Goal: Information Seeking & Learning: Learn about a topic

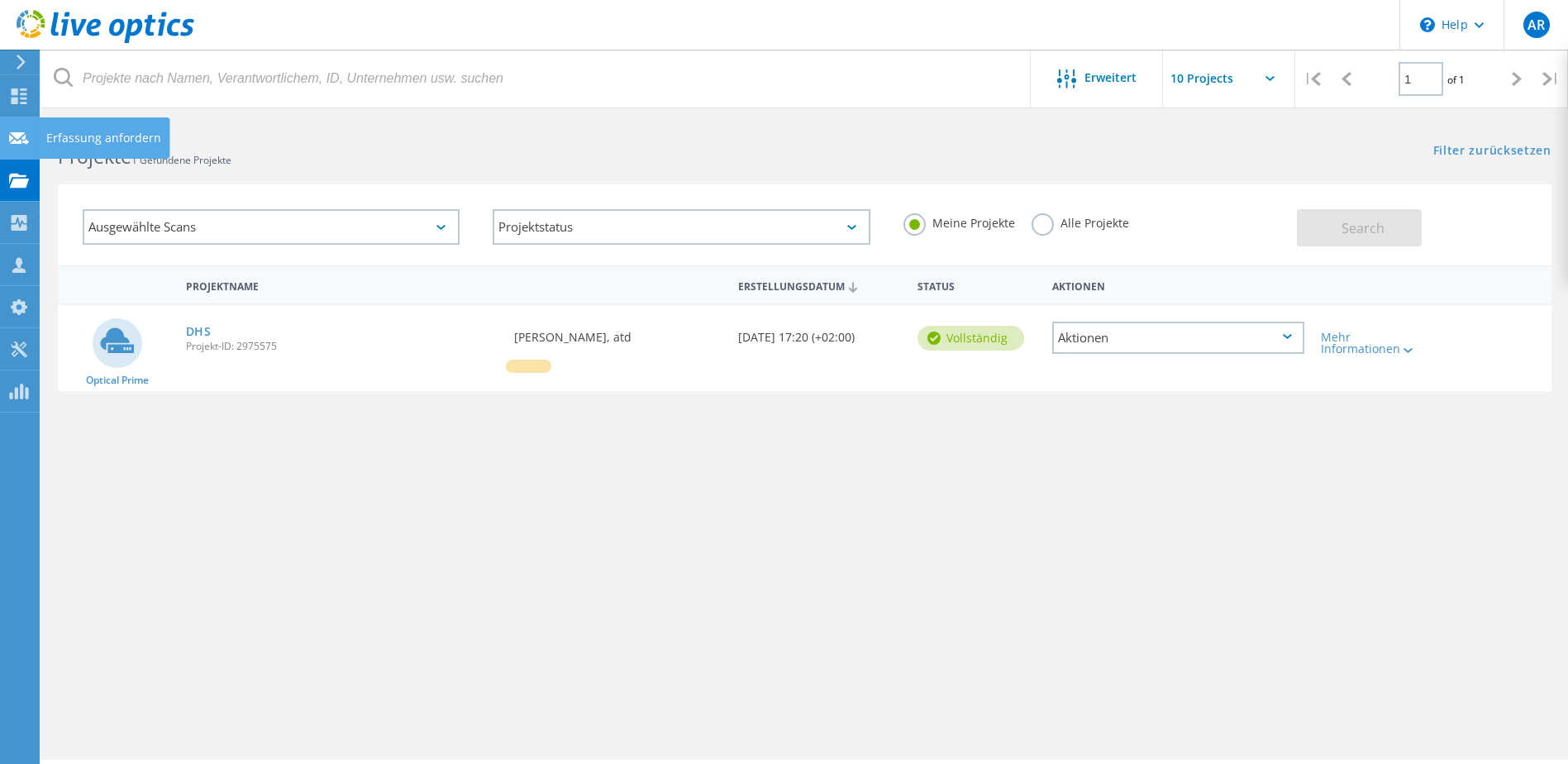
click at [9, 138] on icon at bounding box center [19, 137] width 20 height 15
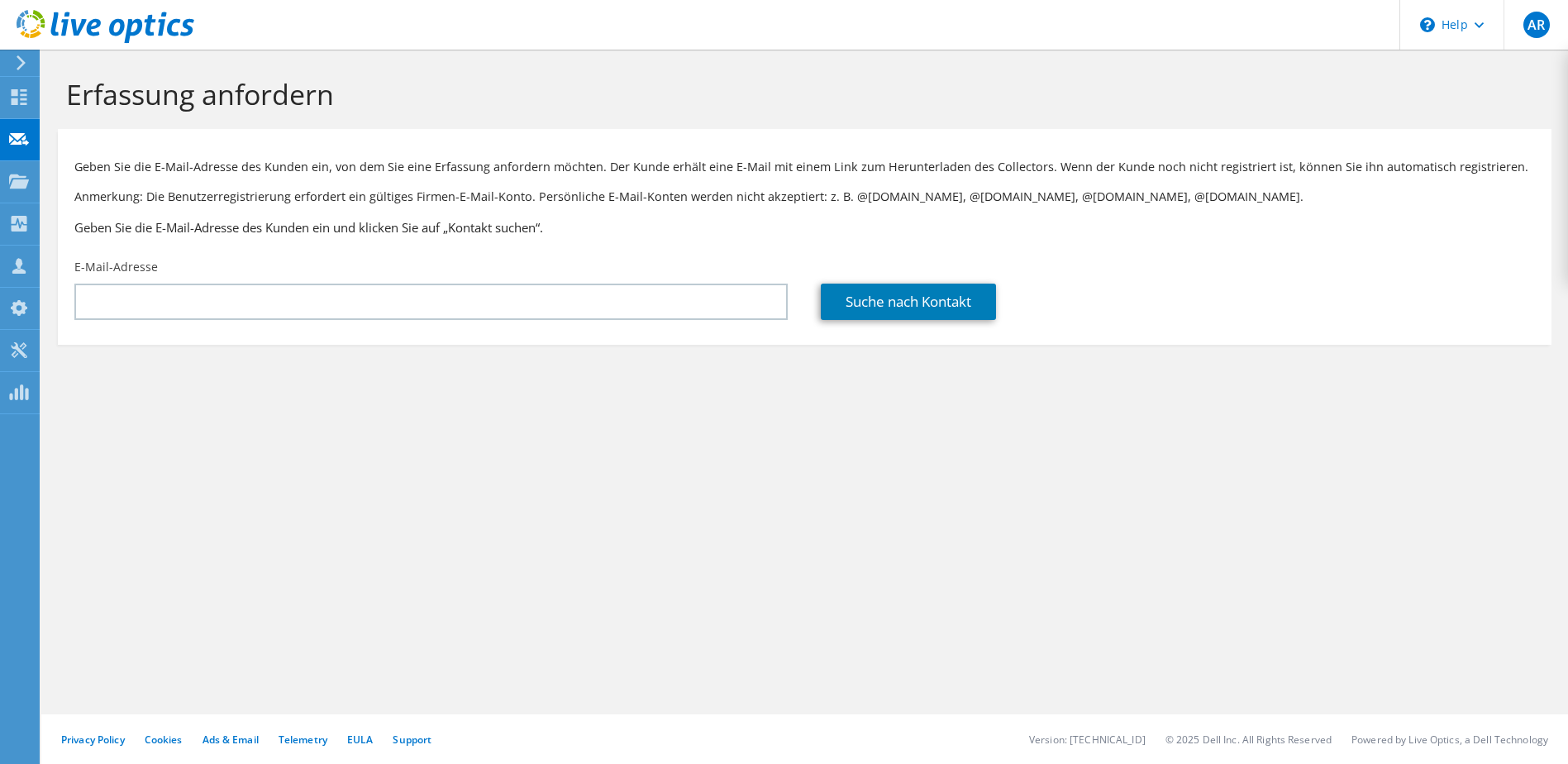
click at [13, 93] on use at bounding box center [19, 96] width 15 height 15
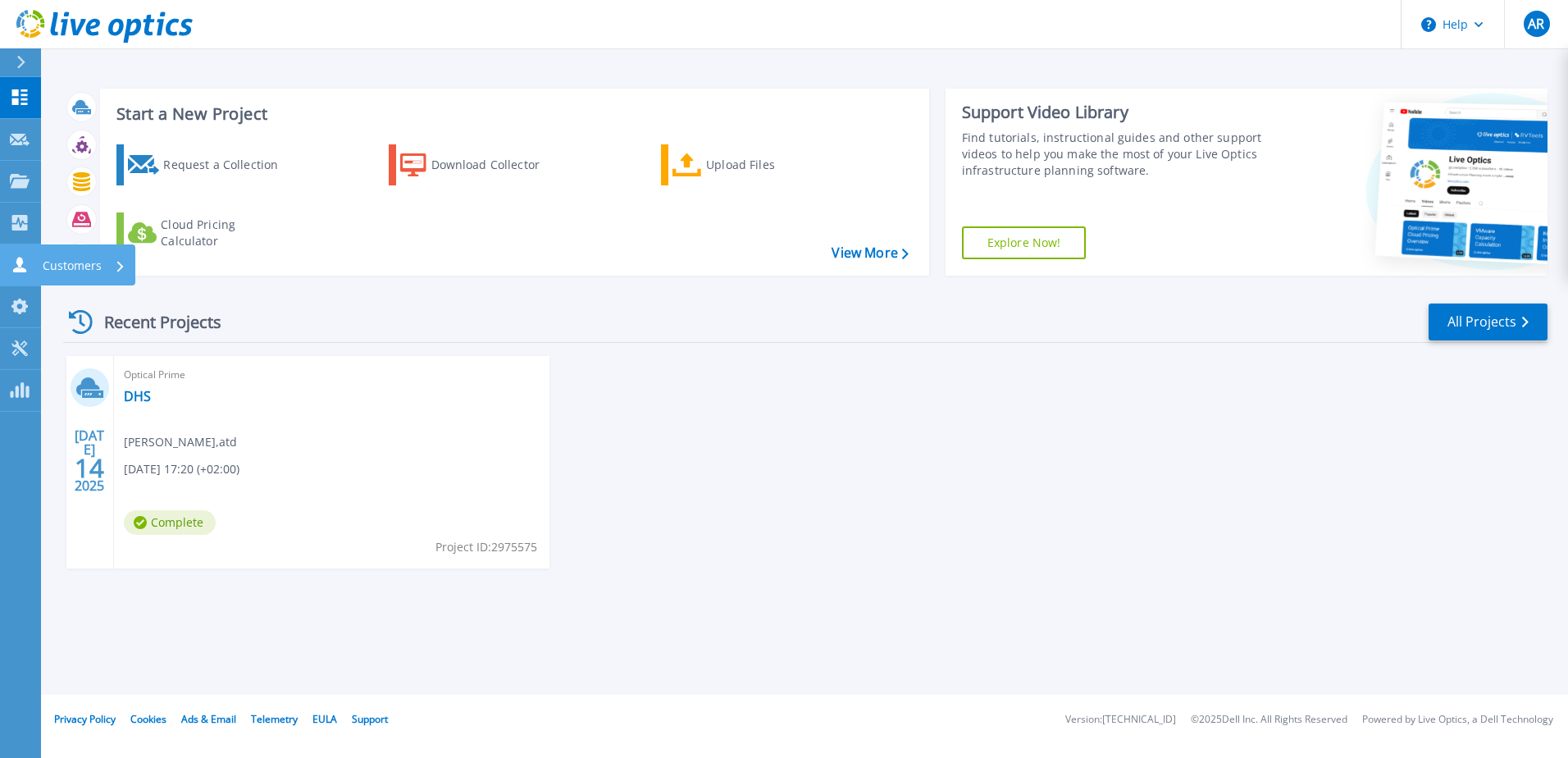
click at [12, 267] on icon at bounding box center [20, 264] width 20 height 15
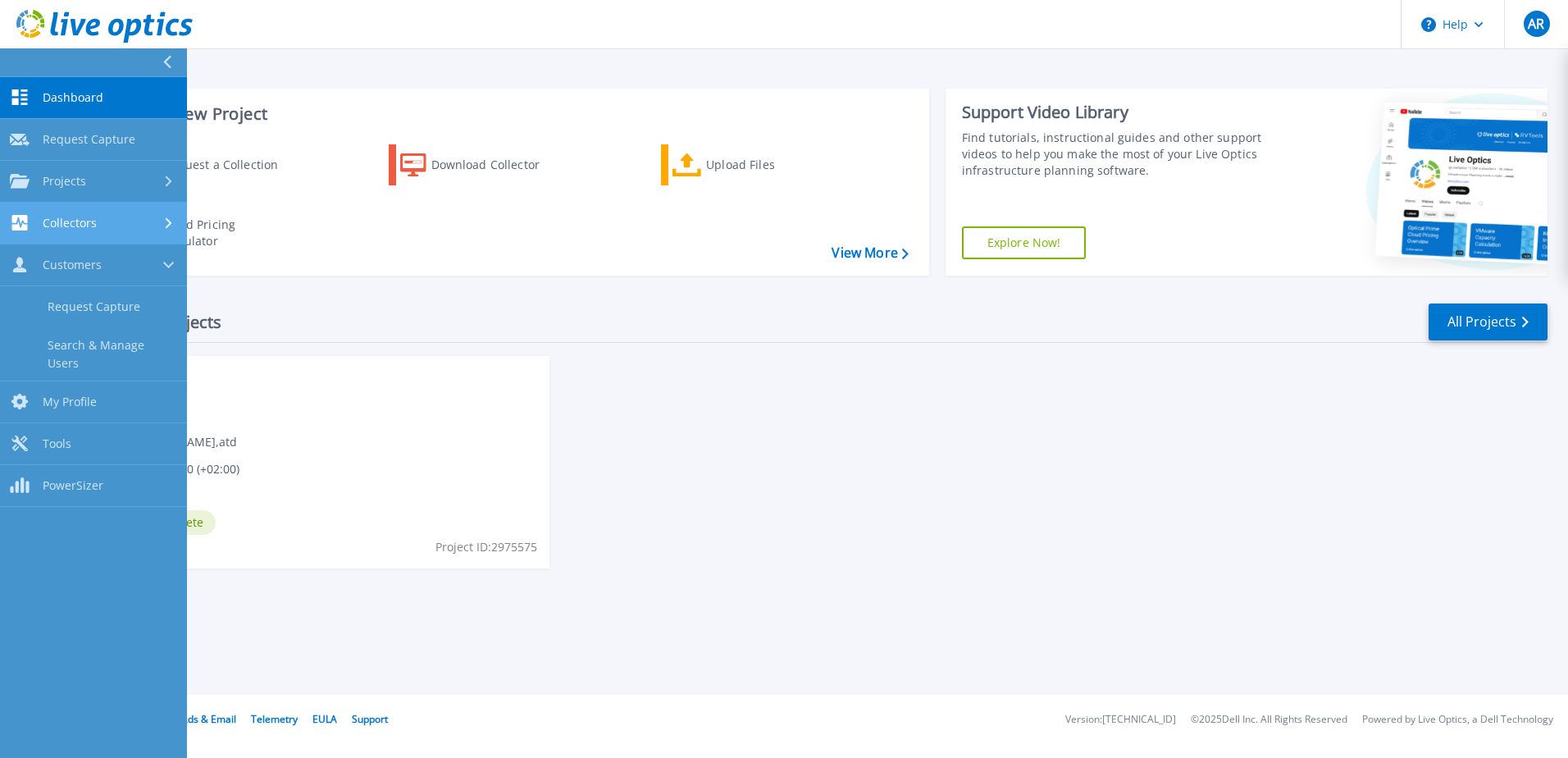
click at [12, 233] on link "Collectors Collectors" at bounding box center [94, 223] width 187 height 42
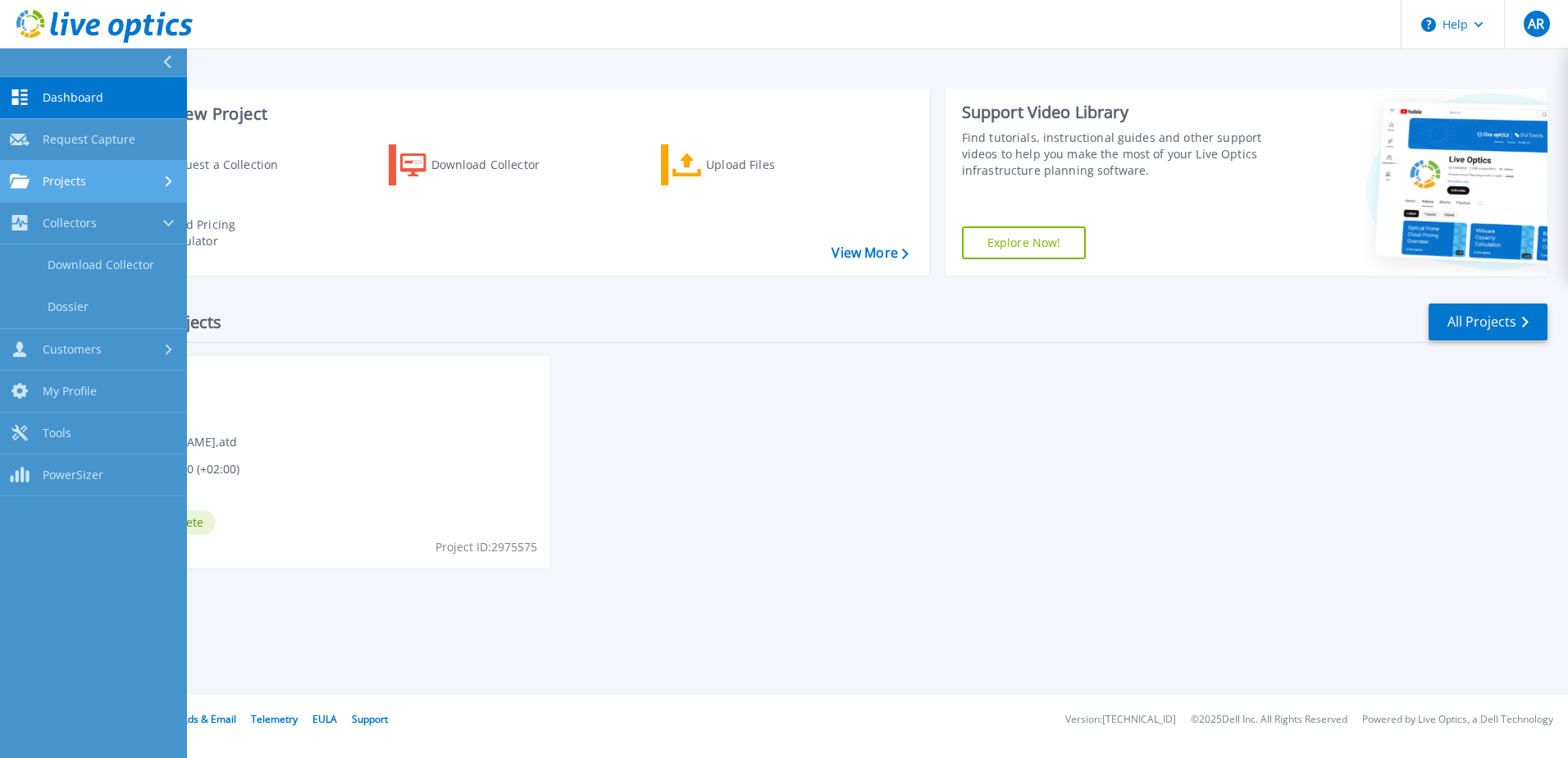
click at [60, 192] on link "Projects Projects" at bounding box center [94, 181] width 187 height 42
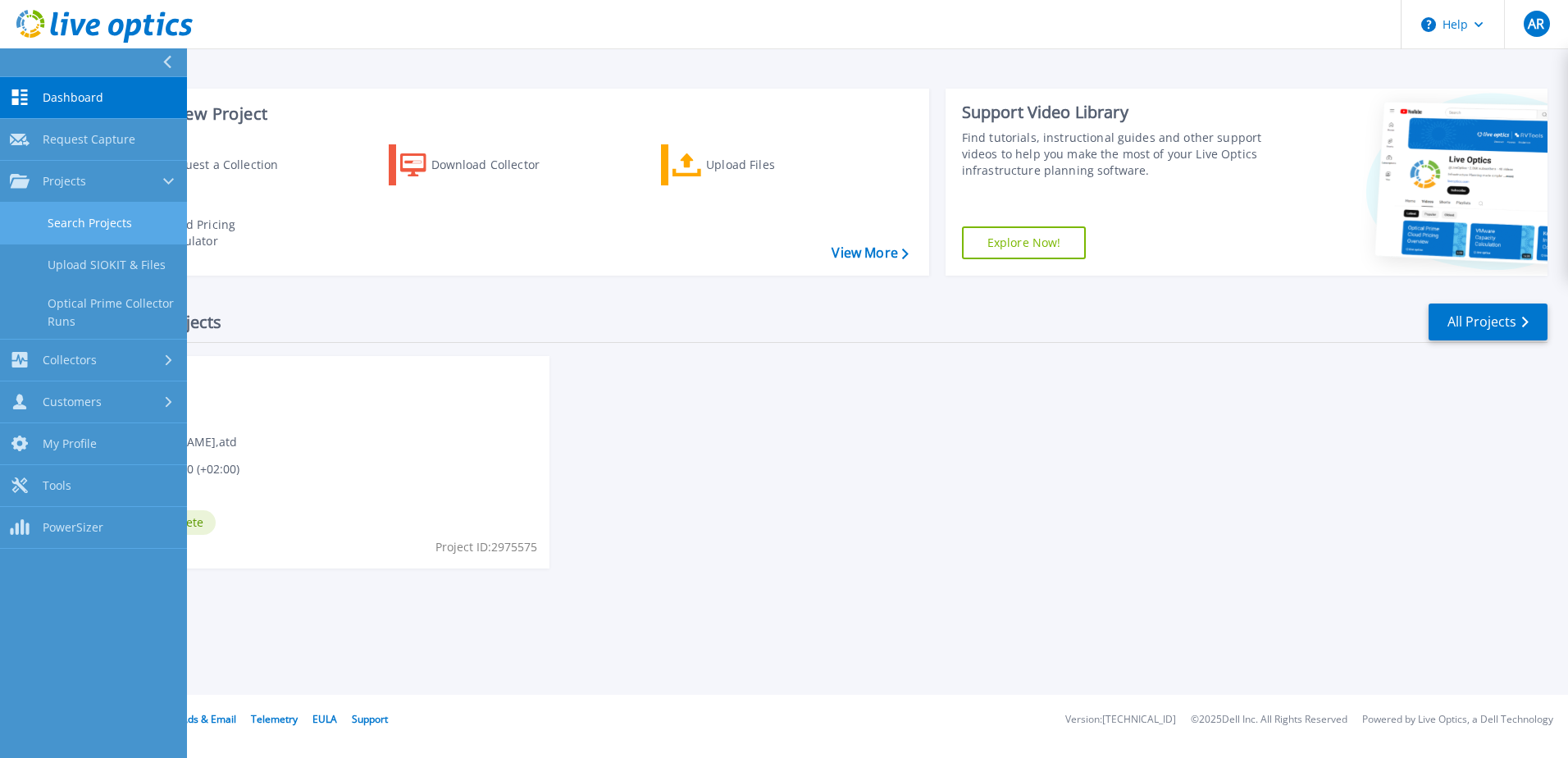
click at [88, 231] on link "Search Projects" at bounding box center [94, 223] width 187 height 42
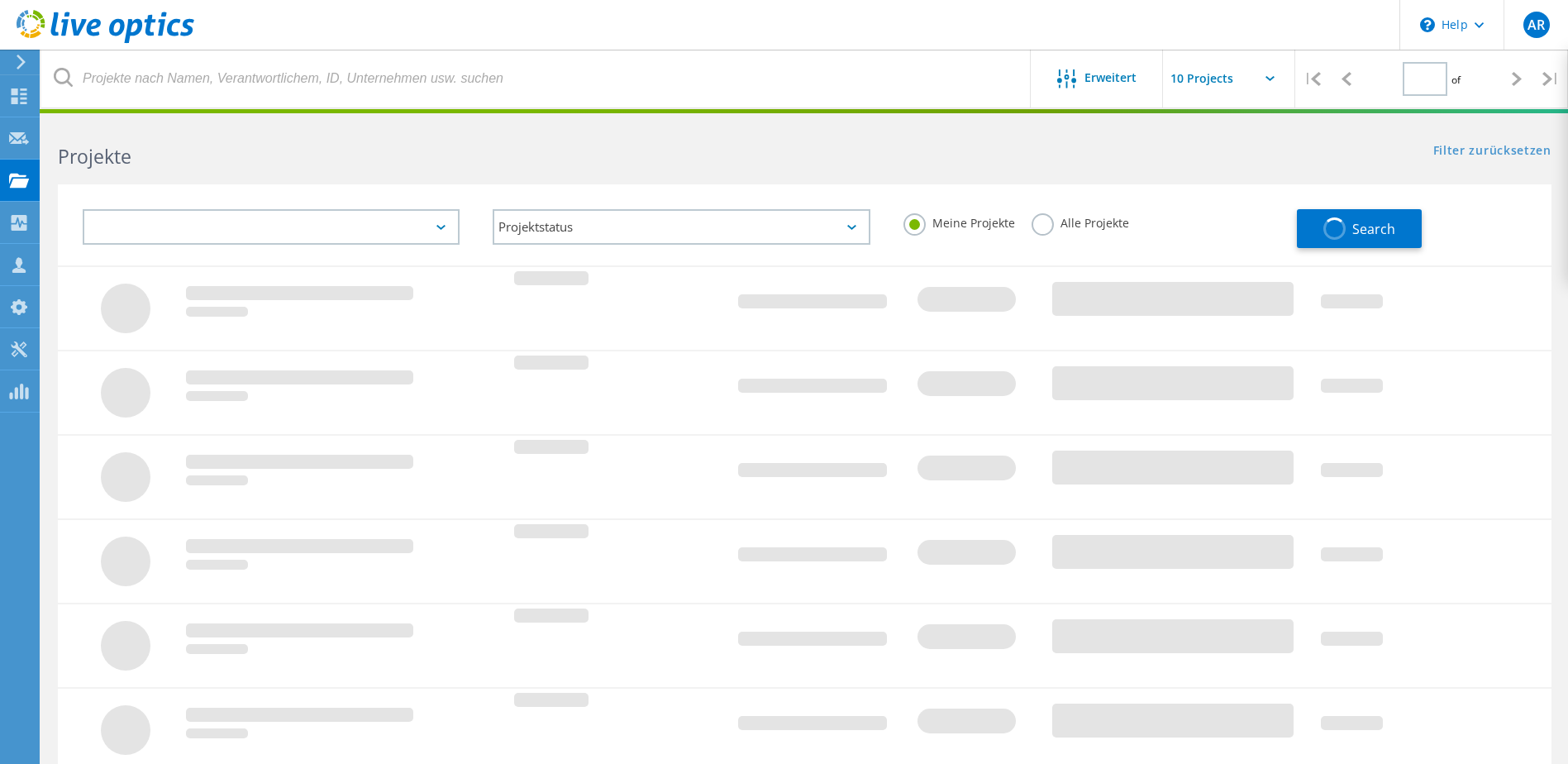
type input "1"
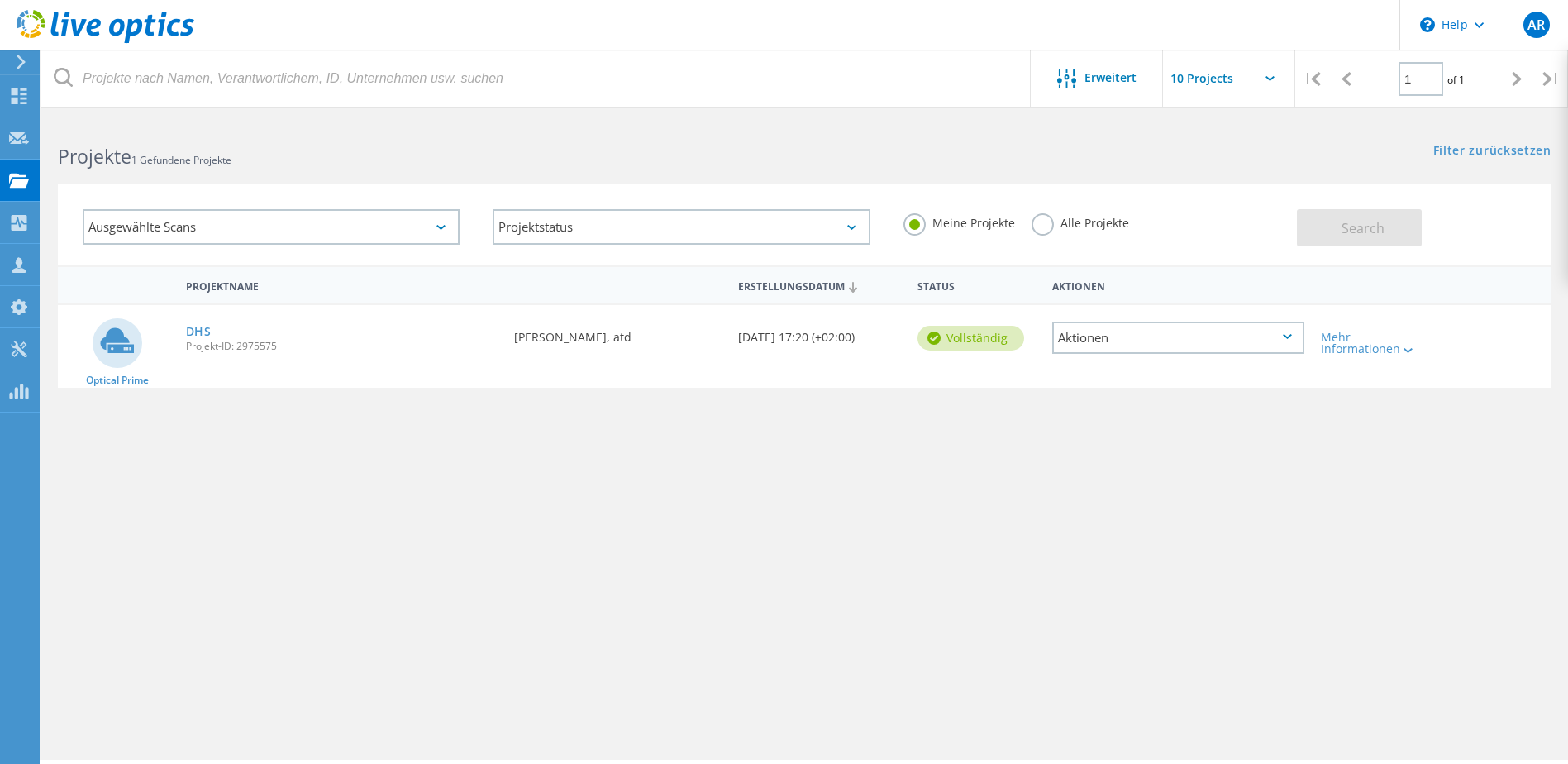
click at [379, 234] on div "Ausgewählte Scans" at bounding box center [271, 227] width 377 height 36
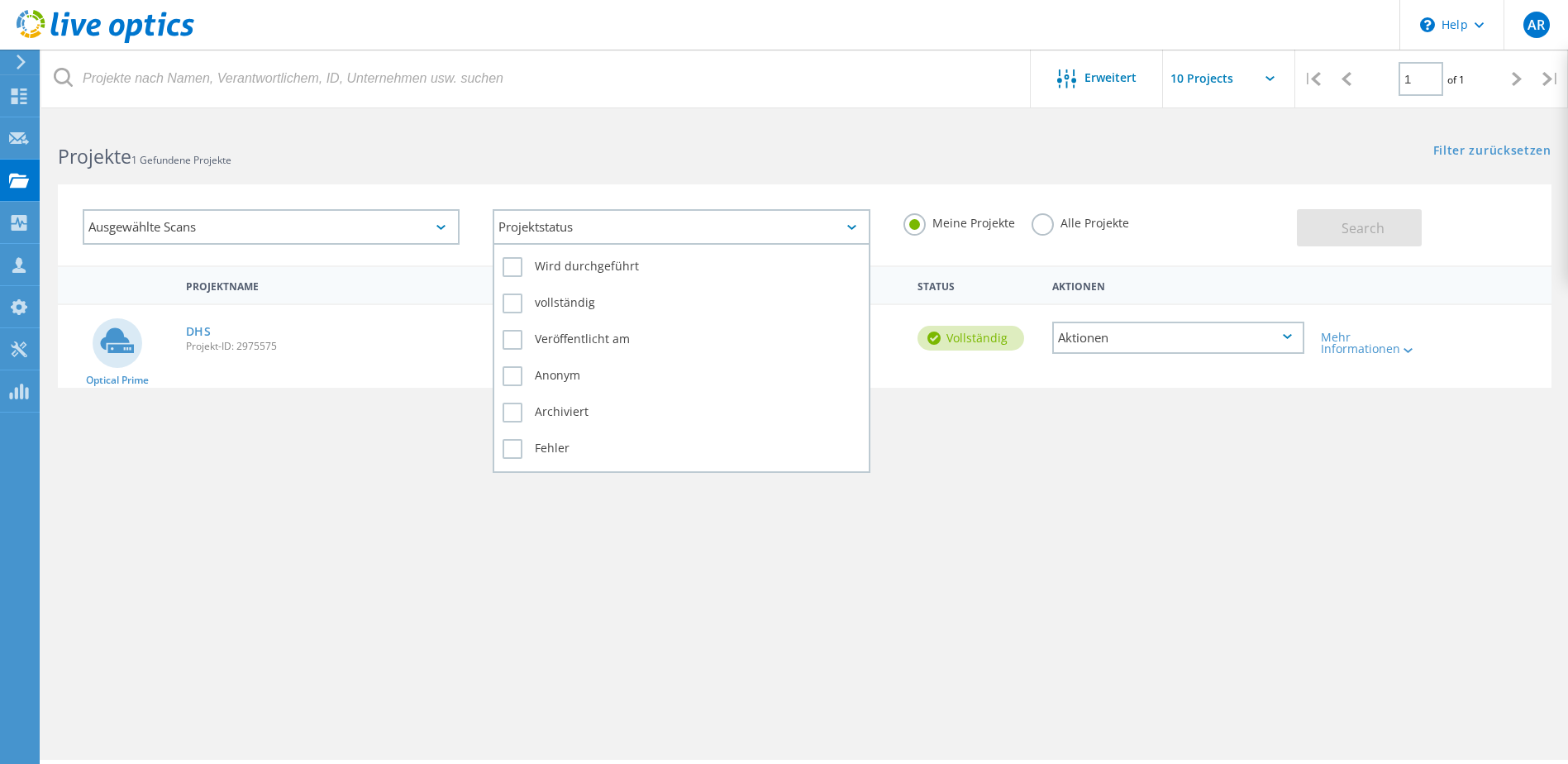
click at [638, 236] on div "Projektstatus" at bounding box center [681, 227] width 377 height 36
click at [637, 236] on div "Projektstatus" at bounding box center [681, 227] width 377 height 36
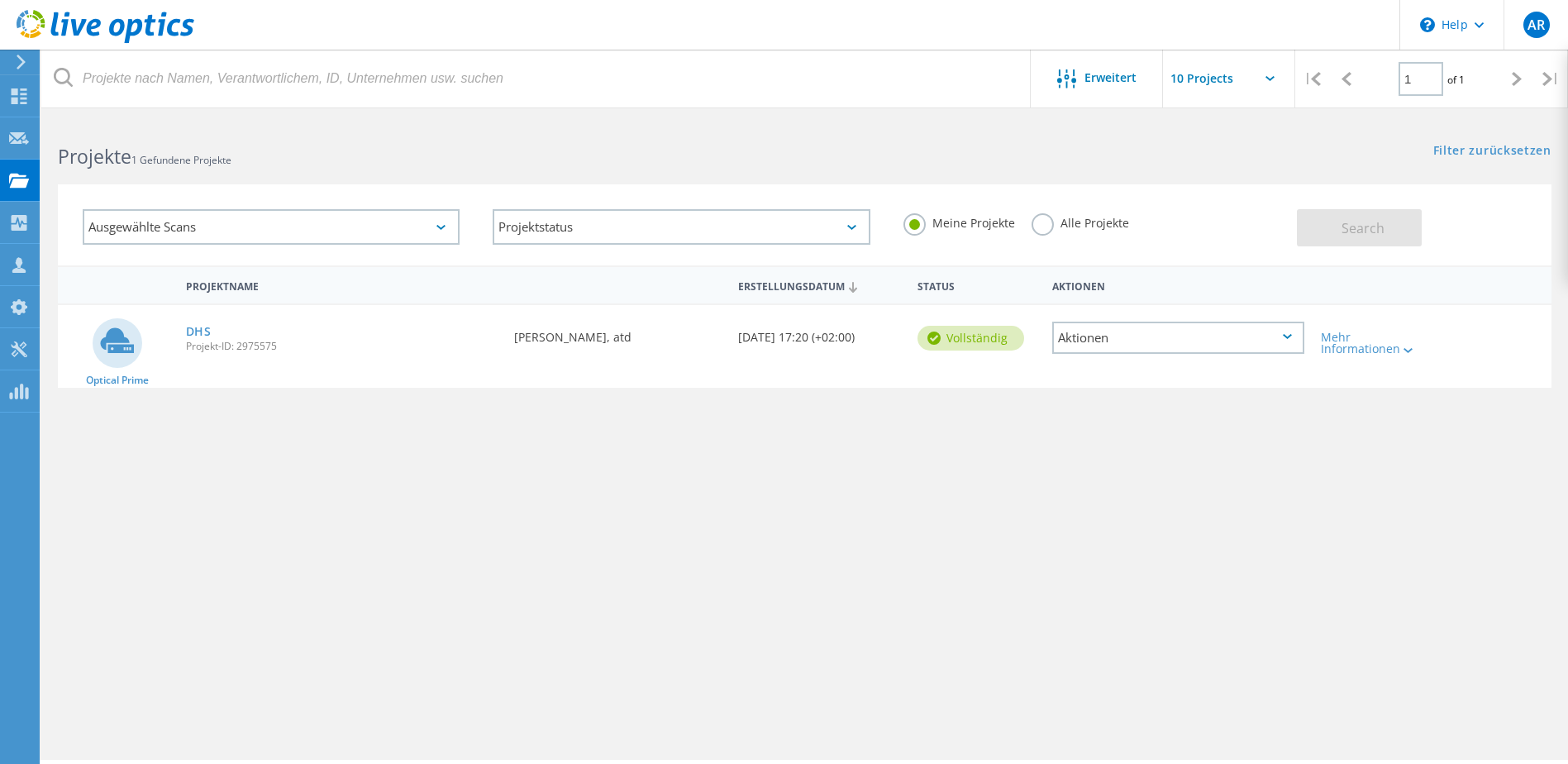
click at [1073, 222] on label "Alle Projekte" at bounding box center [1080, 221] width 98 height 15
click at [0, 0] on input "Alle Projekte" at bounding box center [0, 0] width 0 height 0
click at [1353, 225] on span "Search" at bounding box center [1362, 228] width 43 height 18
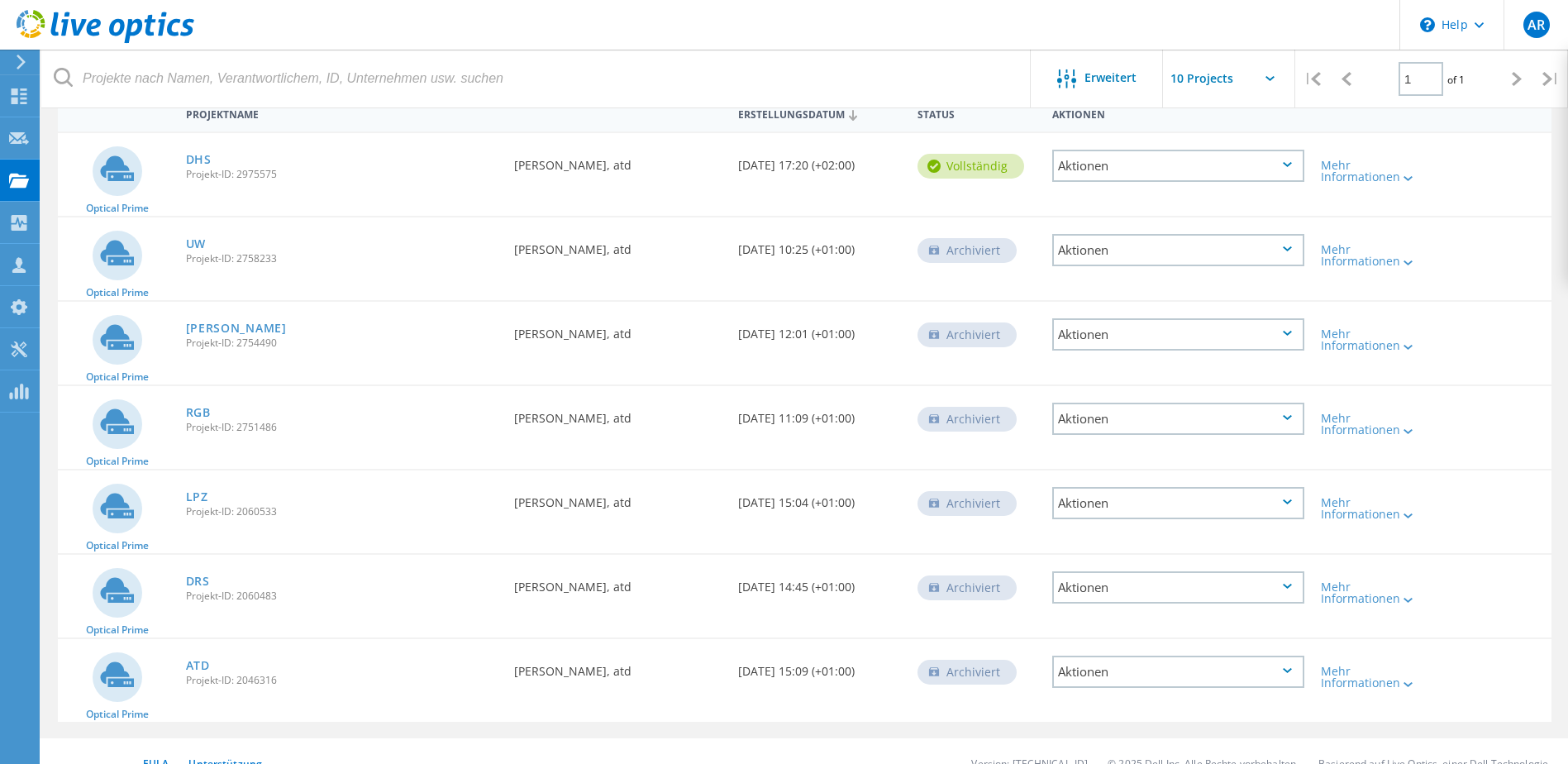
scroll to position [196, 0]
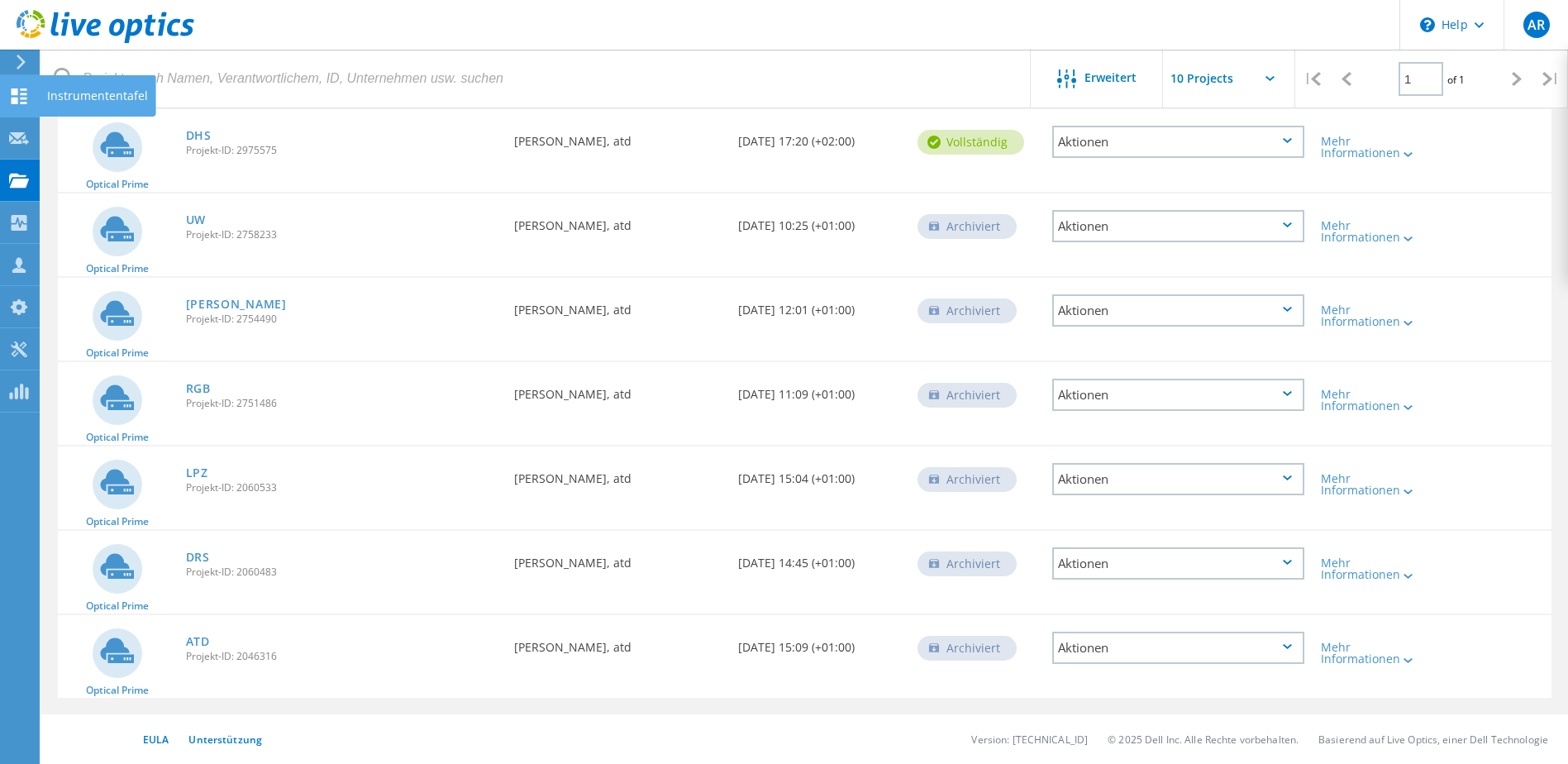
click at [22, 103] on use at bounding box center [19, 96] width 15 height 15
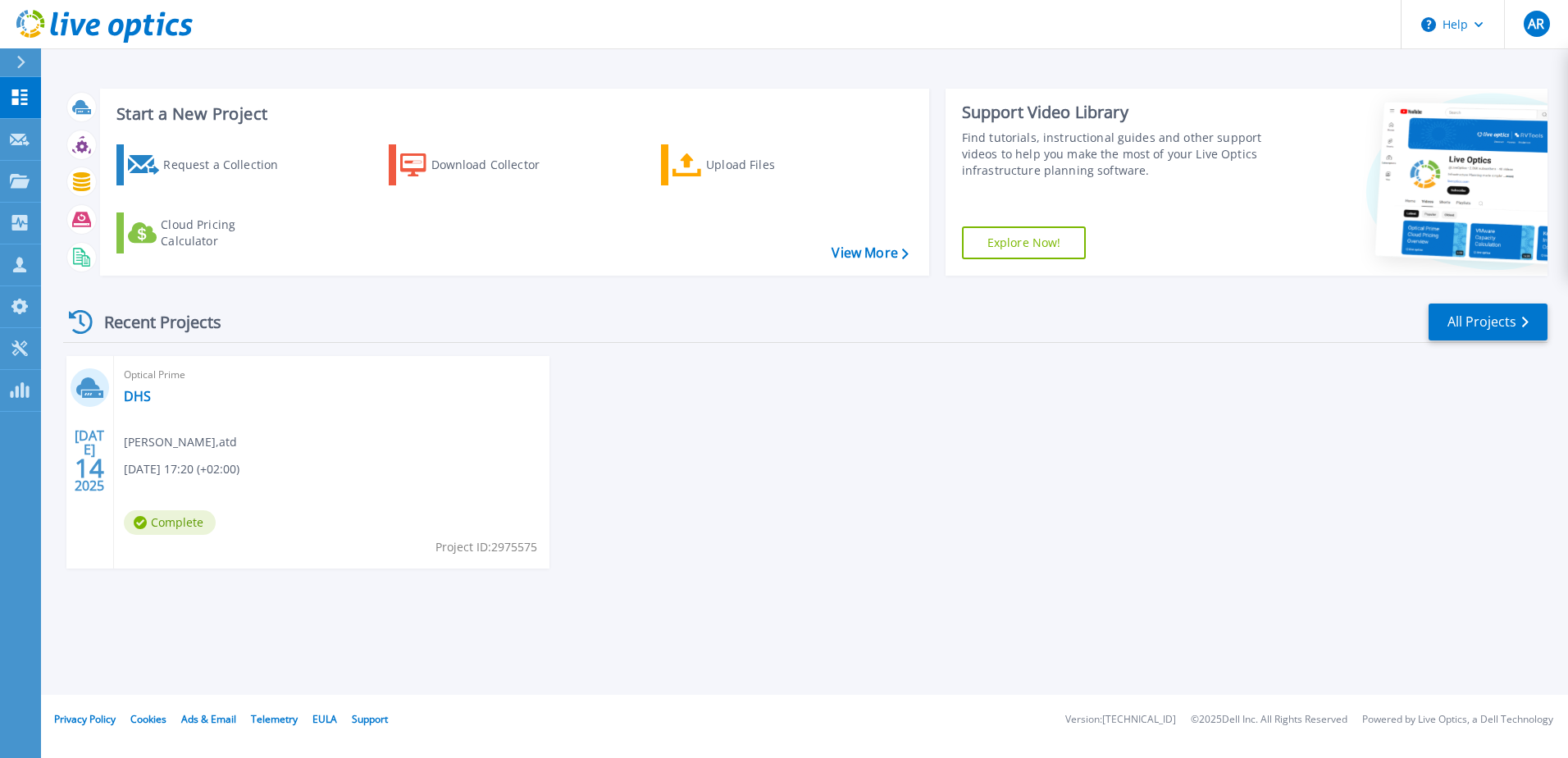
drag, startPoint x: 779, startPoint y: 536, endPoint x: 570, endPoint y: 467, distance: 220.1
click at [772, 540] on div "[DATE] Optical Prime DHS [PERSON_NAME] , atd [DATE] 17:20 (+02:00) Complete Pro…" at bounding box center [798, 478] width 1498 height 245
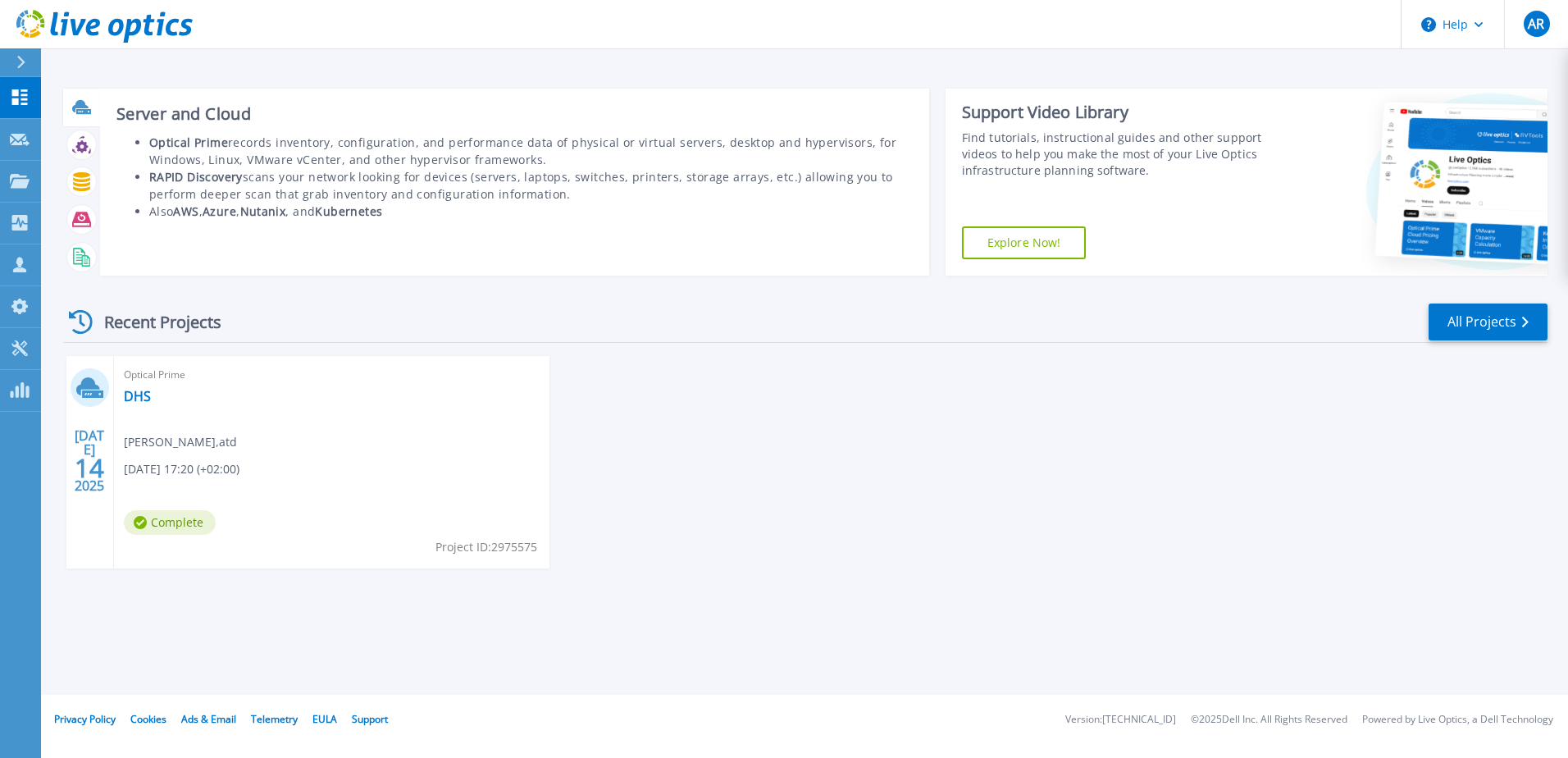
click at [85, 111] on icon at bounding box center [84, 111] width 15 height 5
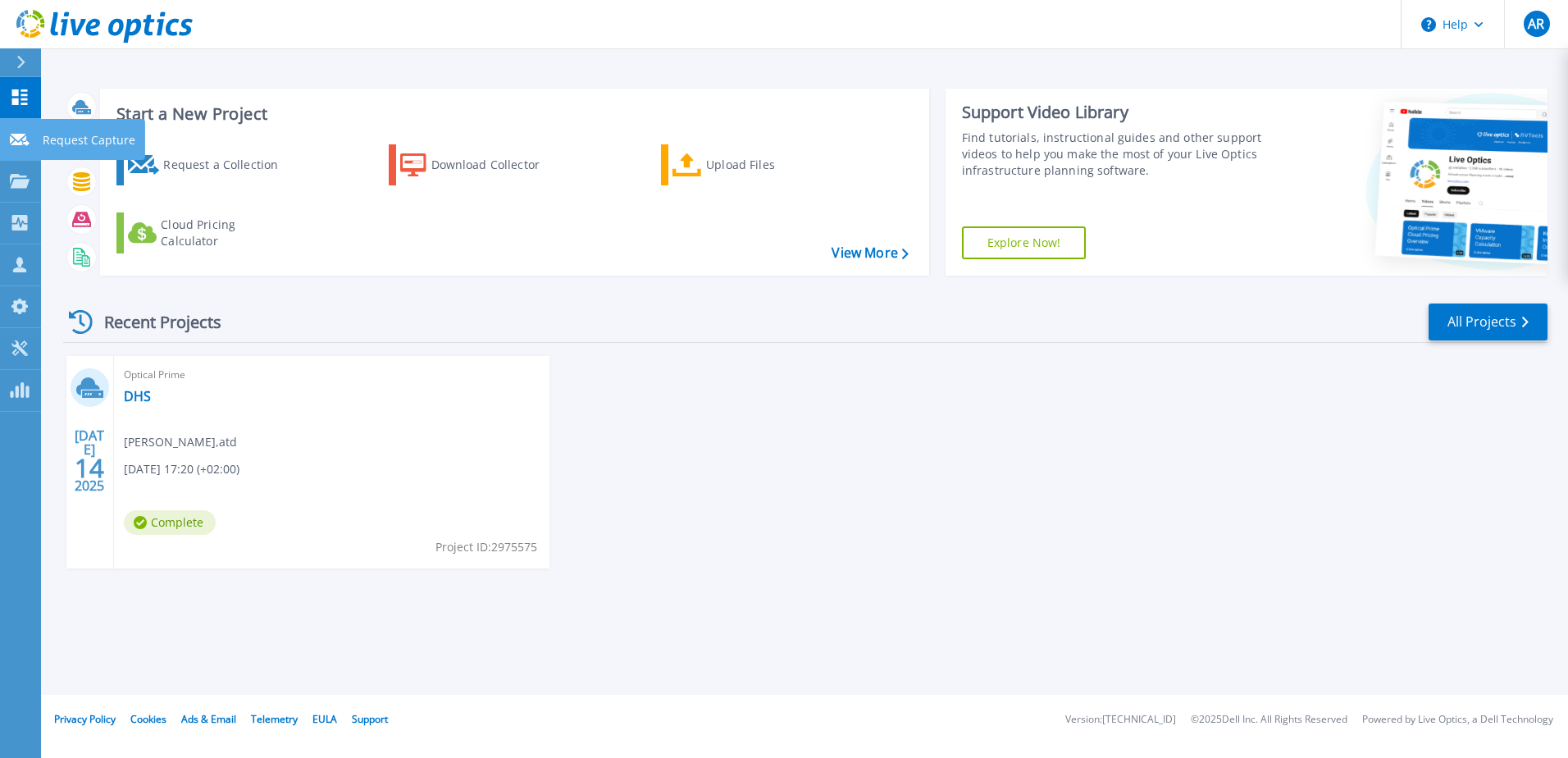
click at [16, 138] on icon at bounding box center [20, 140] width 20 height 12
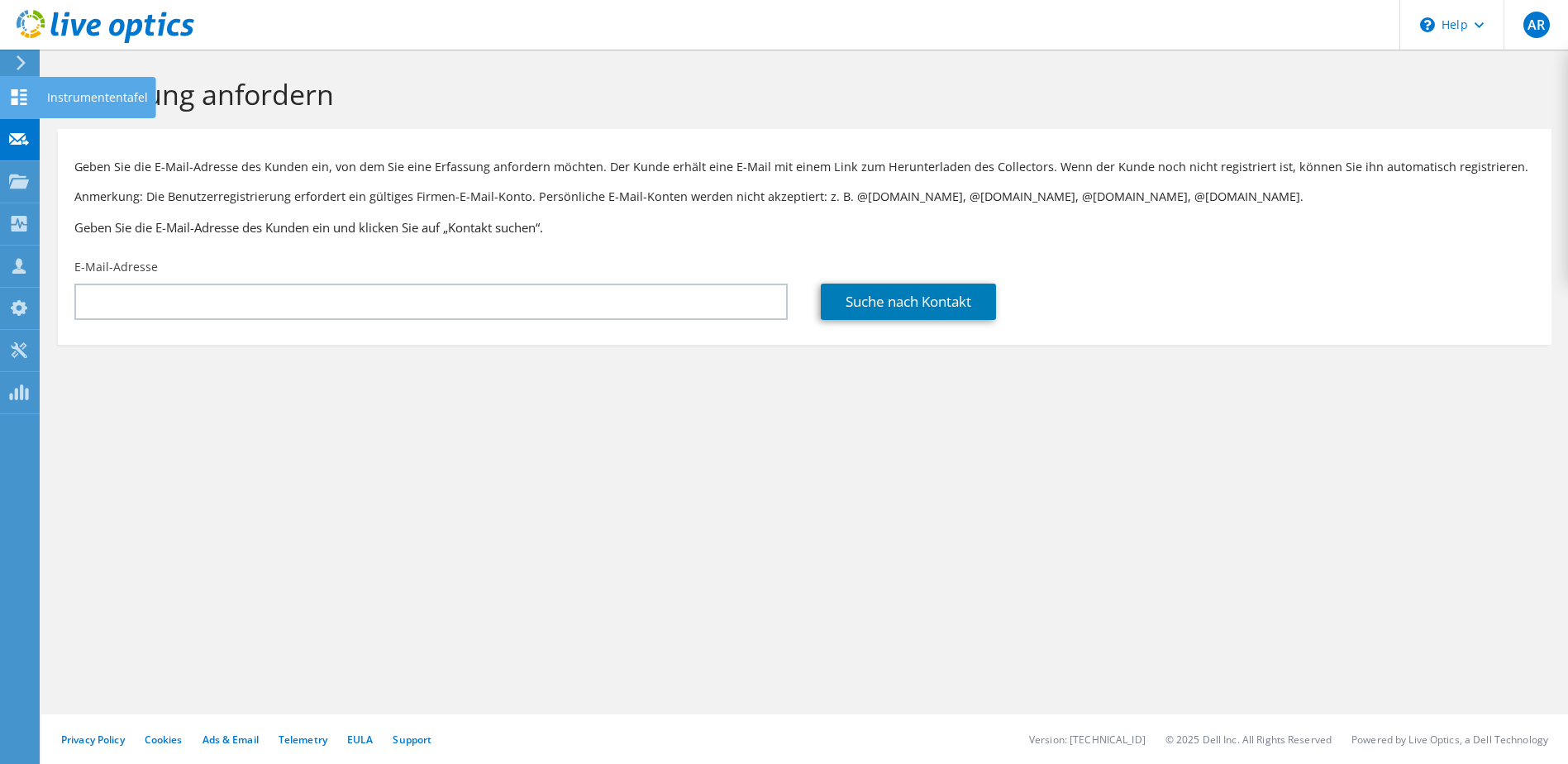
click at [22, 101] on icon at bounding box center [19, 96] width 20 height 15
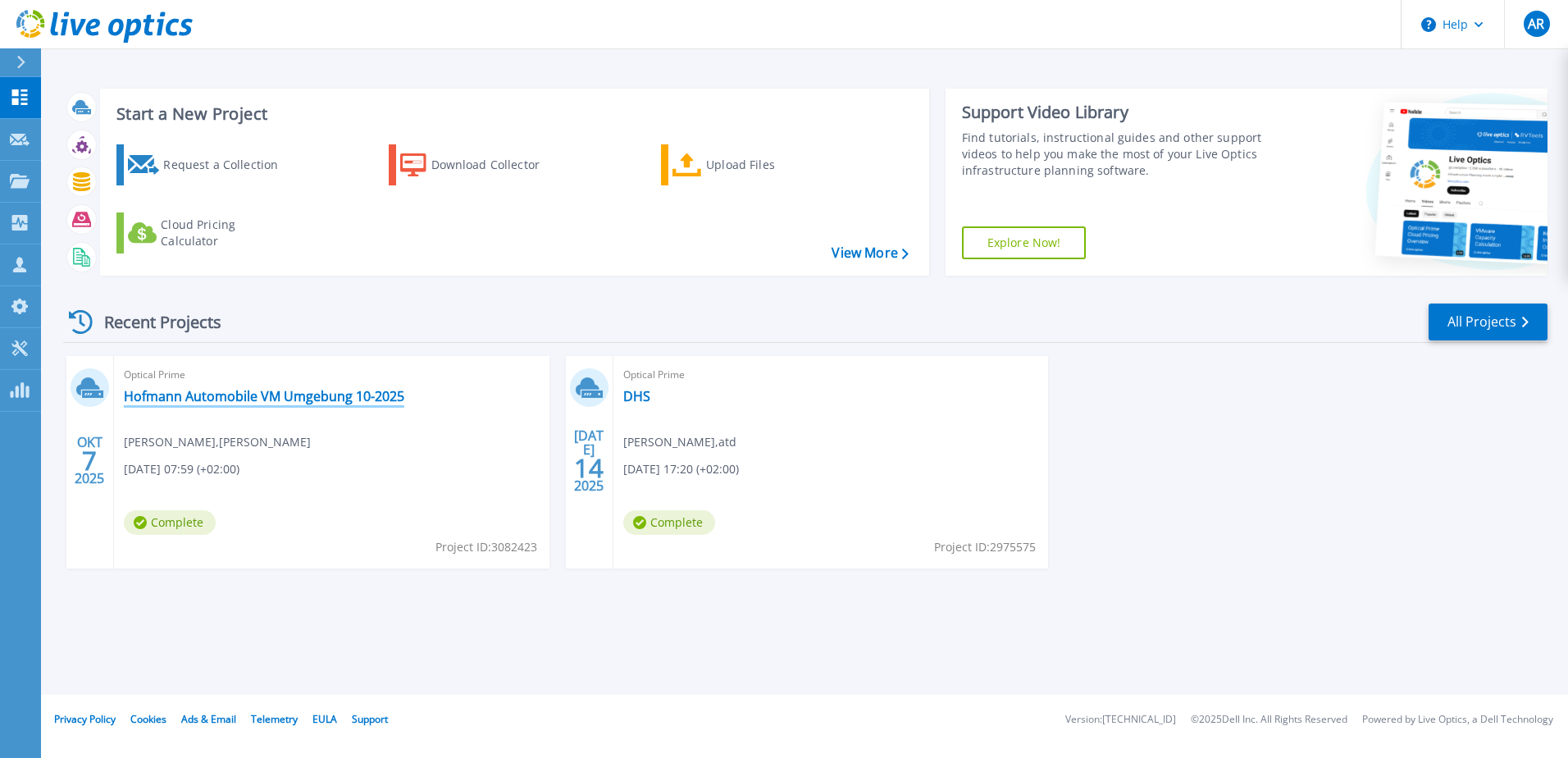
click at [264, 398] on link "Hofmann Automobile VM Umgebung 10-2025" at bounding box center [264, 396] width 281 height 16
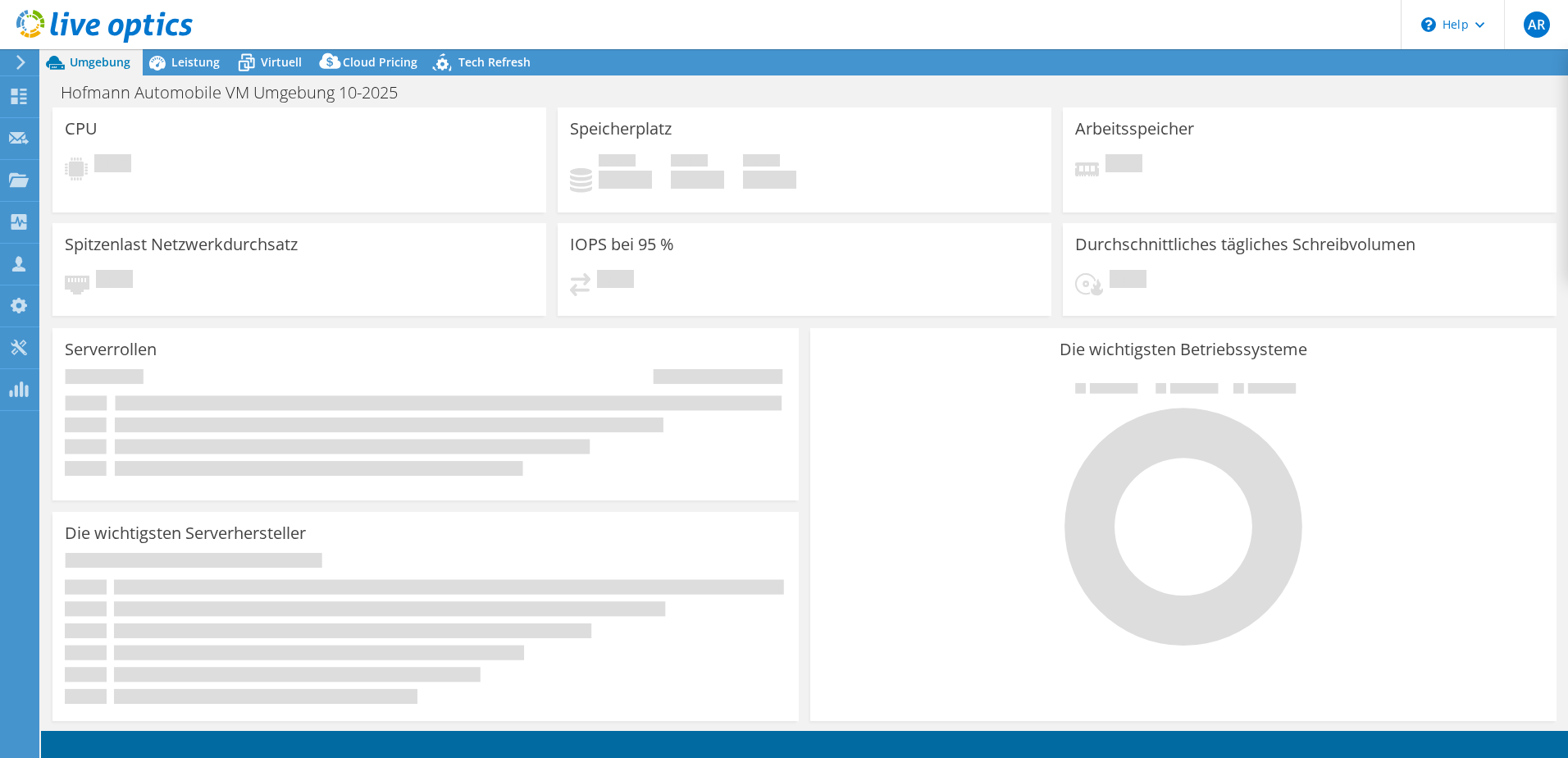
select select "USD"
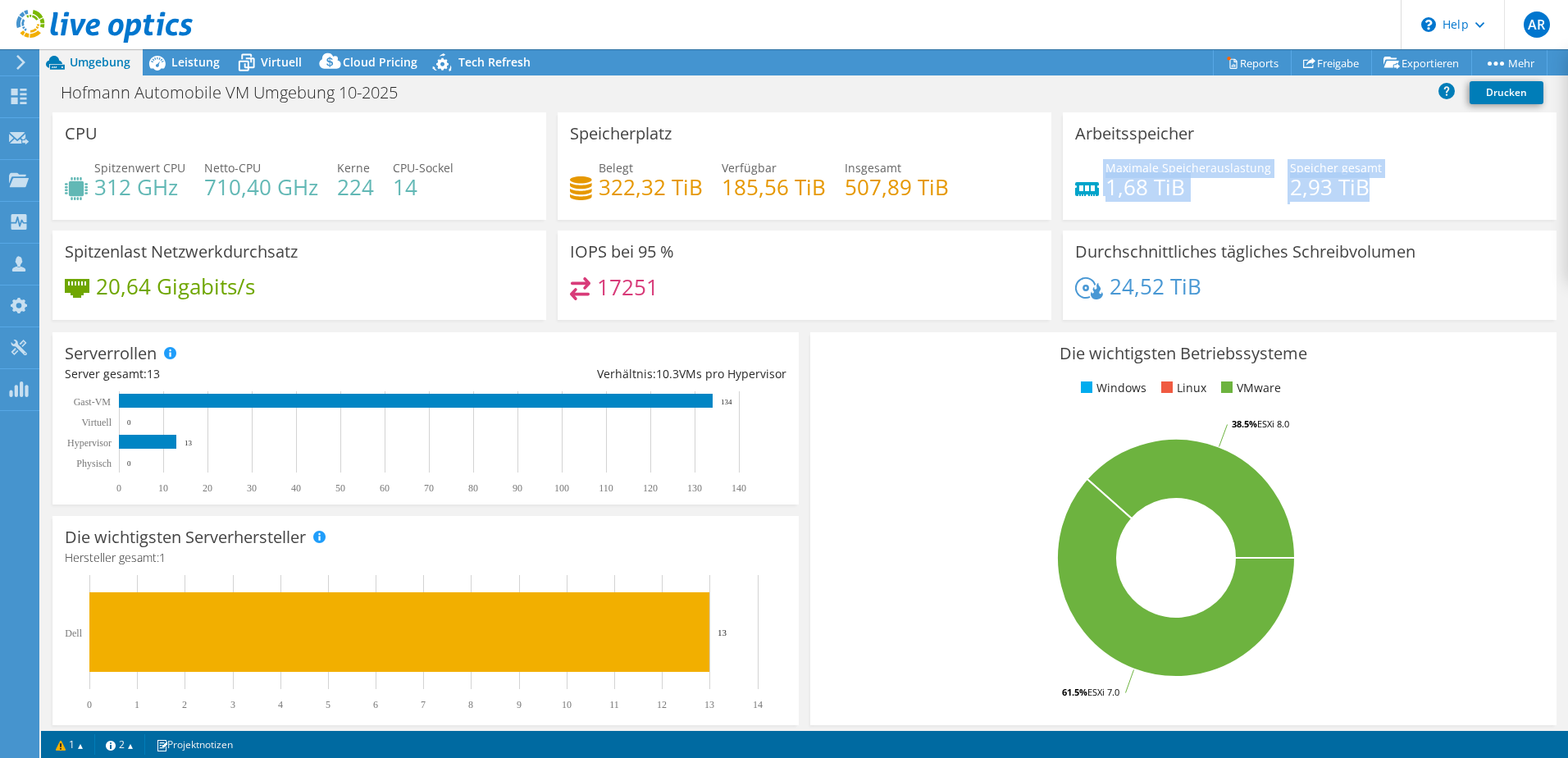
drag, startPoint x: 1377, startPoint y: 196, endPoint x: 1090, endPoint y: 192, distance: 287.0
click at [1090, 192] on div "Maximale Speicherauslastung 1,68 TiB [PERSON_NAME] gesamt 2,93 TiB" at bounding box center [1310, 186] width 470 height 53
click at [1417, 178] on div "Maximale Speicherauslastung 1,68 TiB [PERSON_NAME] gesamt 2,93 TiB" at bounding box center [1310, 186] width 470 height 53
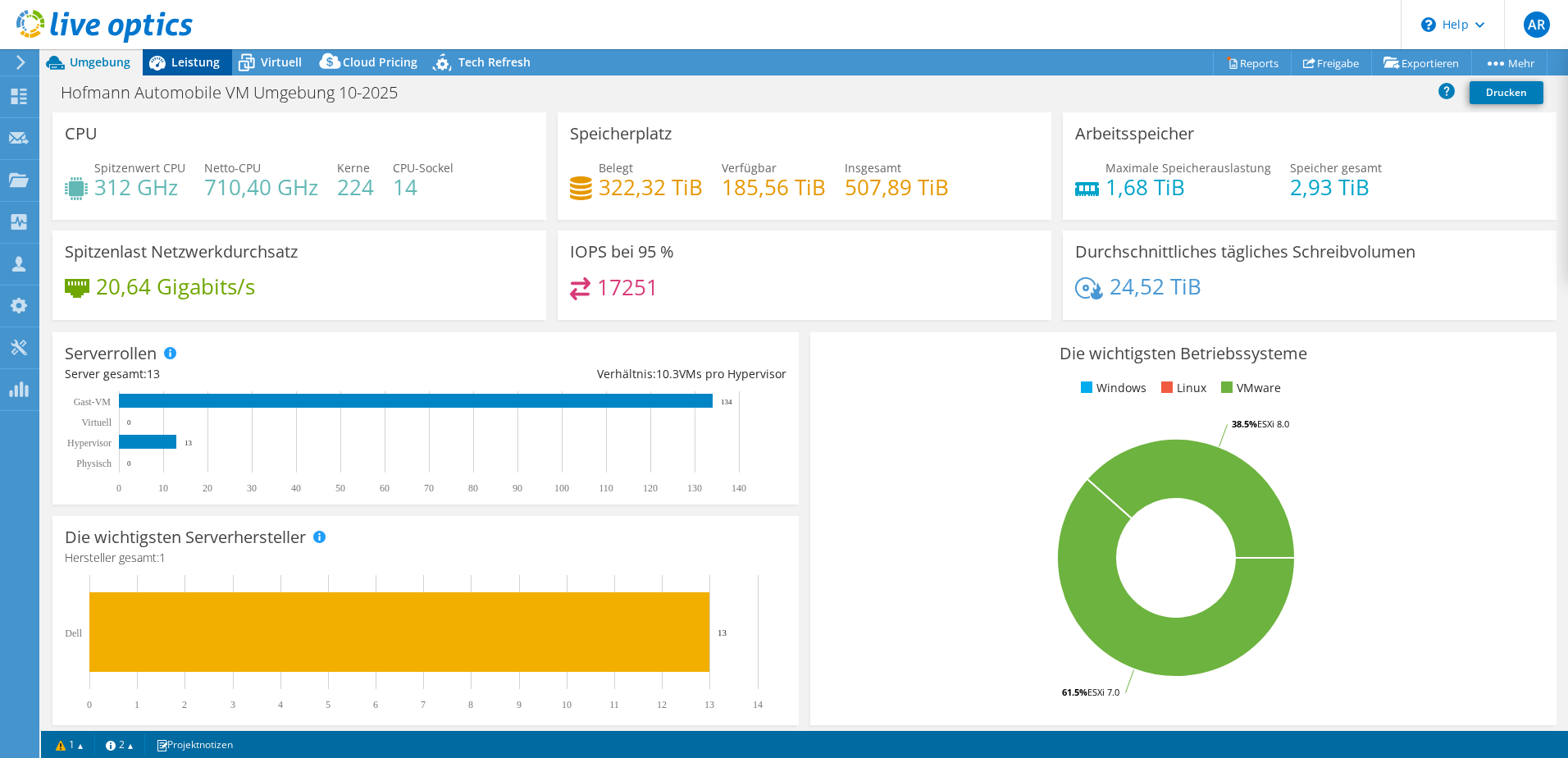
click at [183, 68] on span "Leistung" at bounding box center [195, 61] width 48 height 15
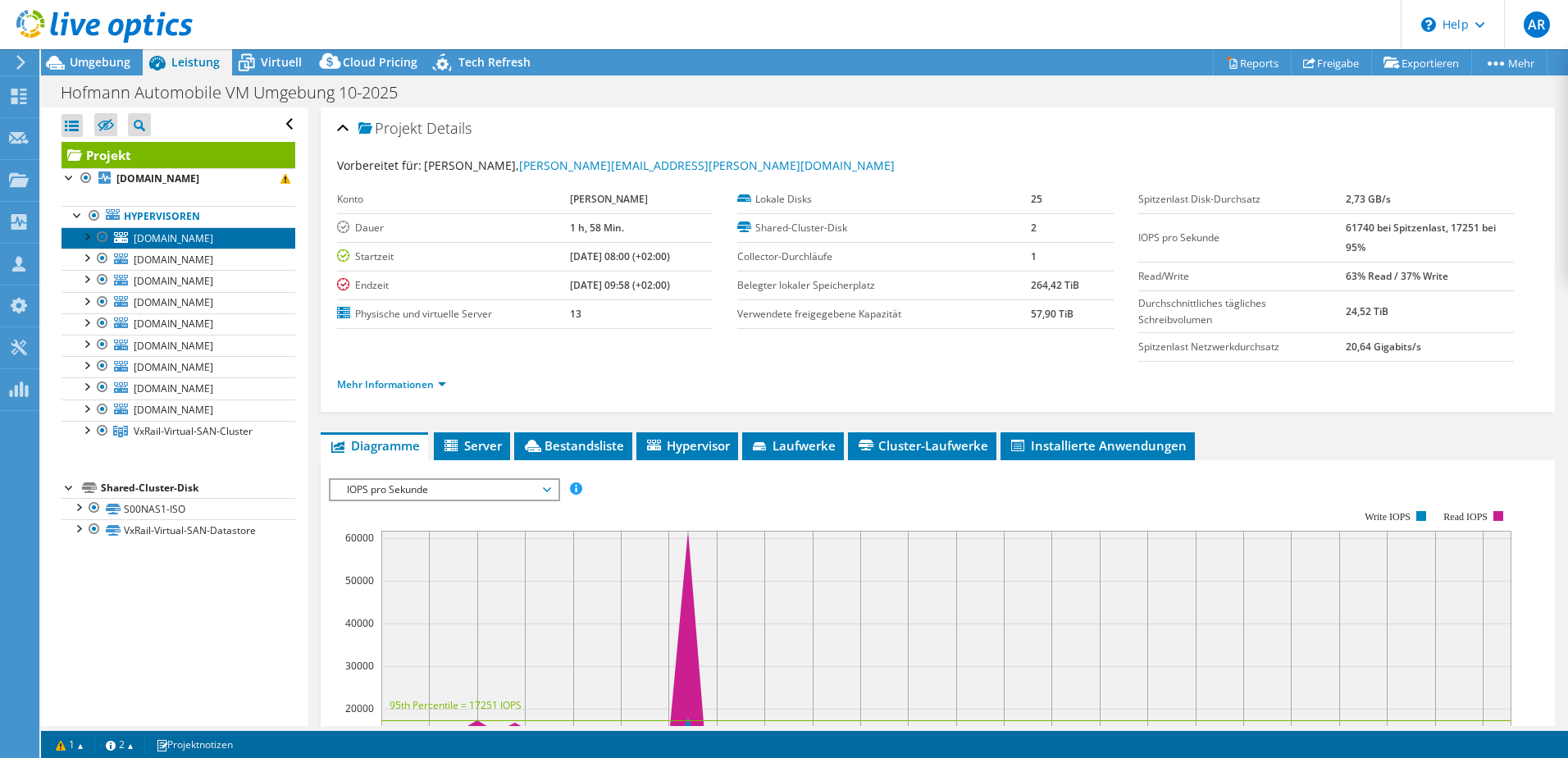
click at [206, 240] on span "[DOMAIN_NAME]" at bounding box center [173, 239] width 79 height 14
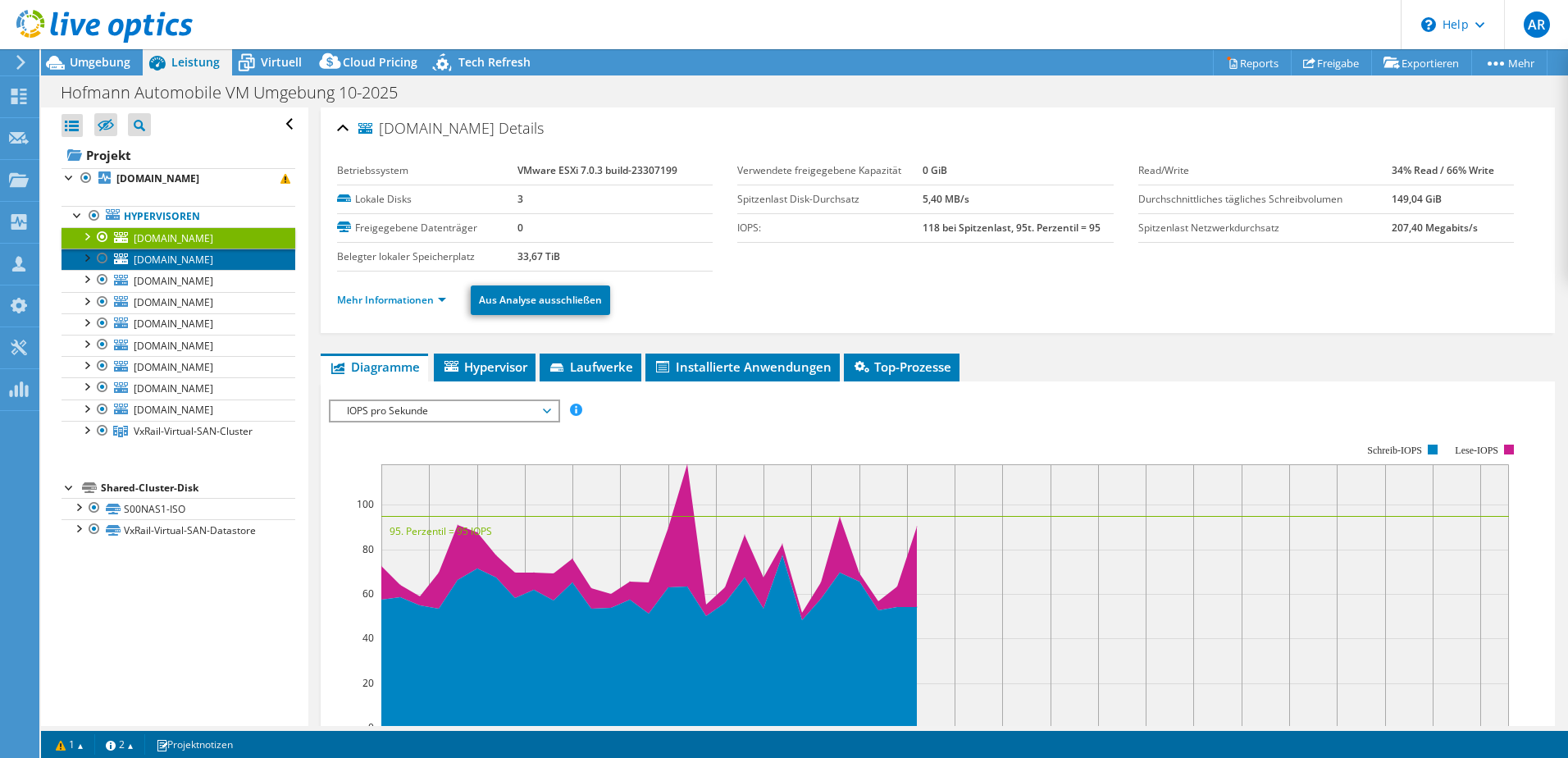
click at [199, 261] on span "[DOMAIN_NAME]" at bounding box center [173, 260] width 79 height 14
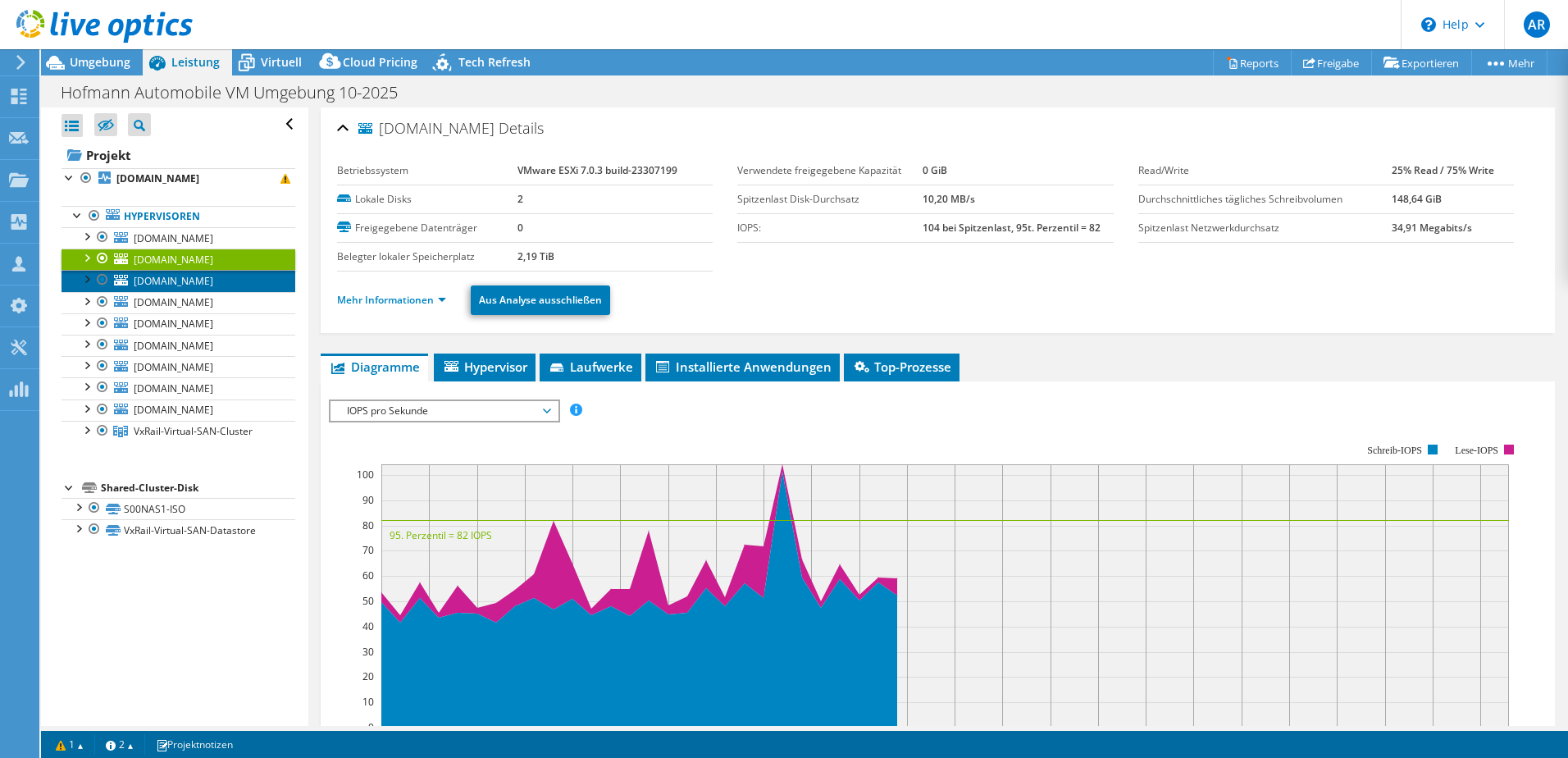
click at [205, 283] on span "[DOMAIN_NAME]" at bounding box center [173, 281] width 79 height 14
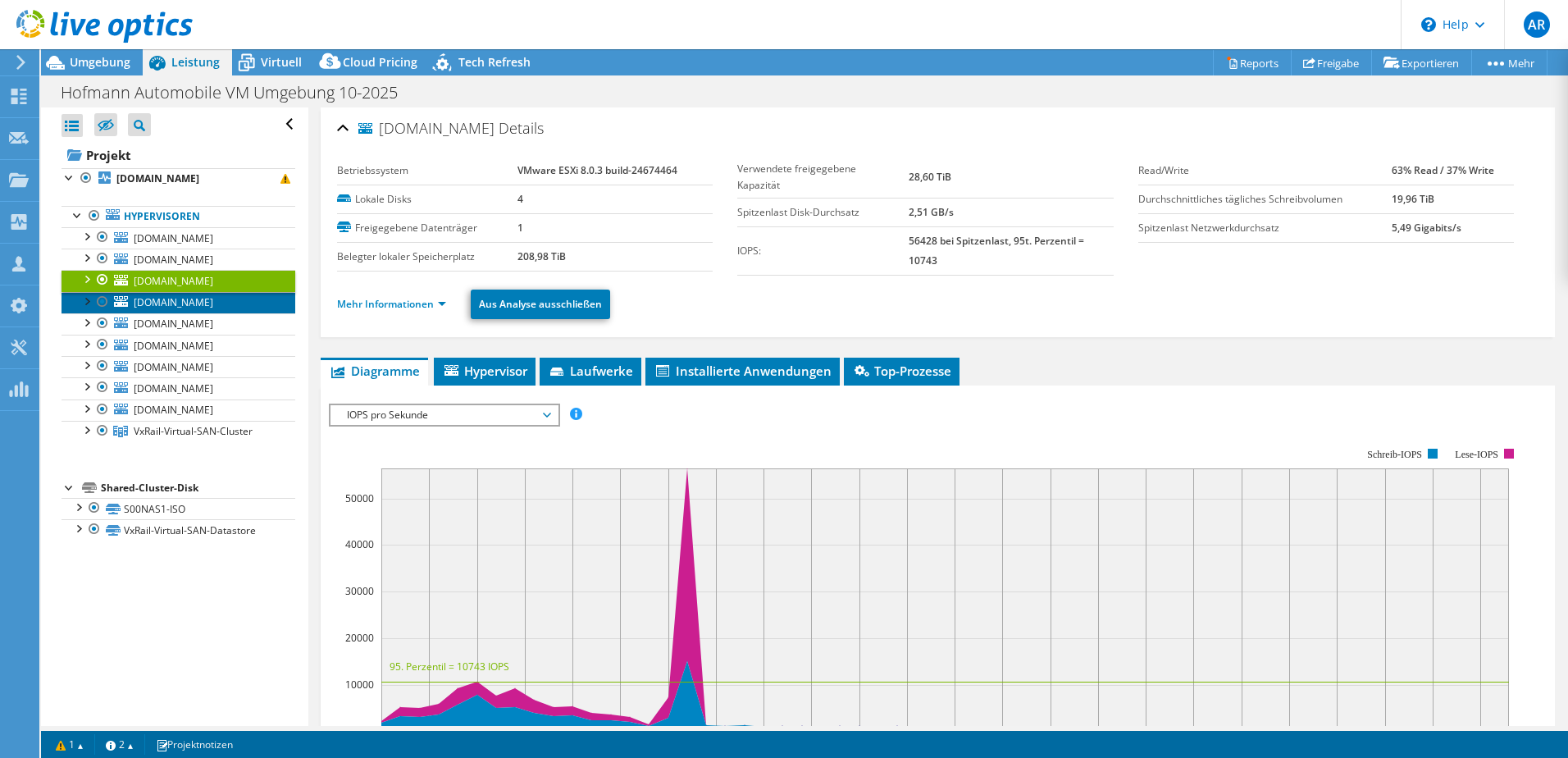
click at [192, 301] on span "[DOMAIN_NAME]" at bounding box center [173, 302] width 79 height 14
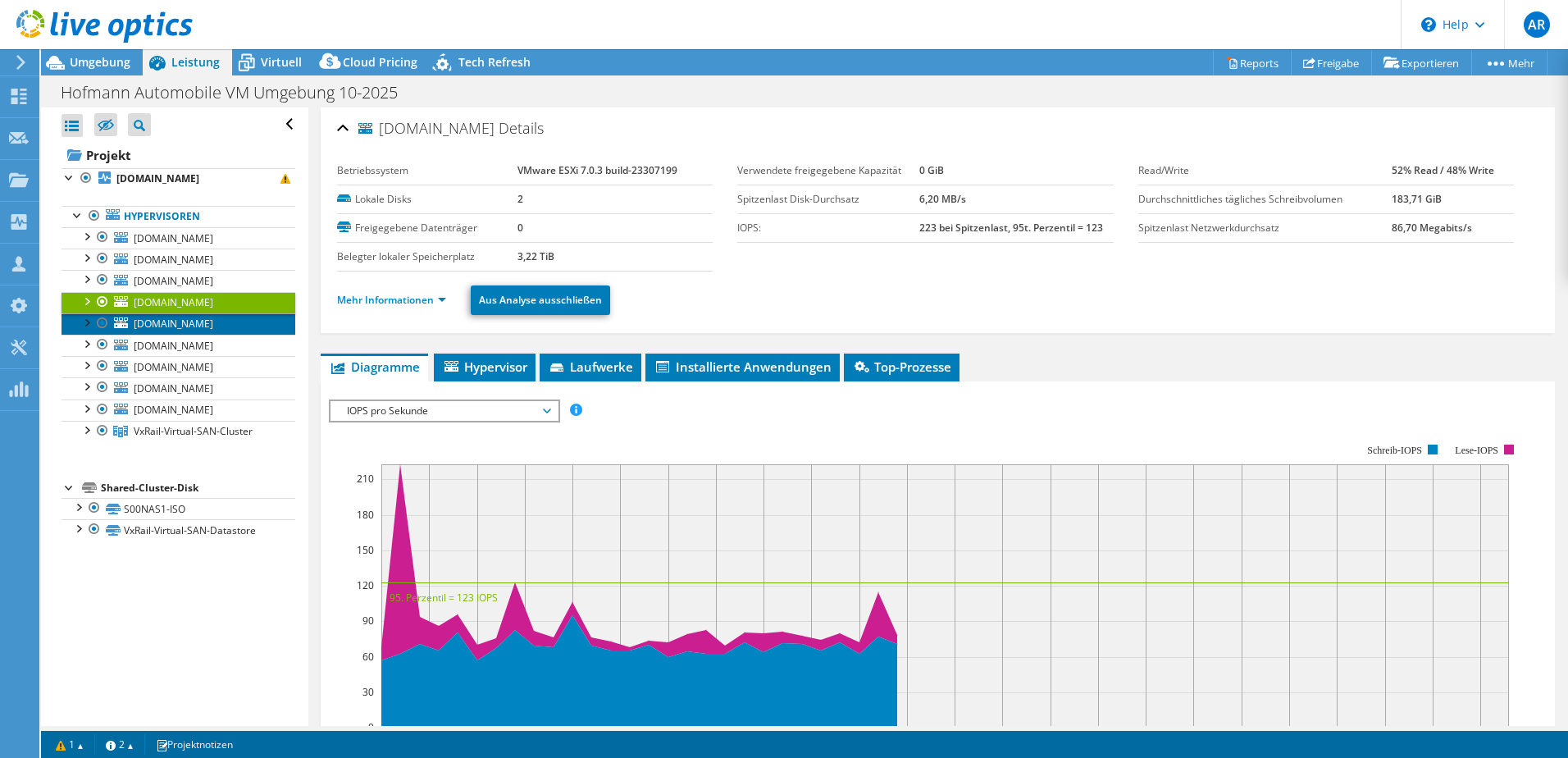
click at [166, 322] on span "[DOMAIN_NAME]" at bounding box center [173, 323] width 79 height 14
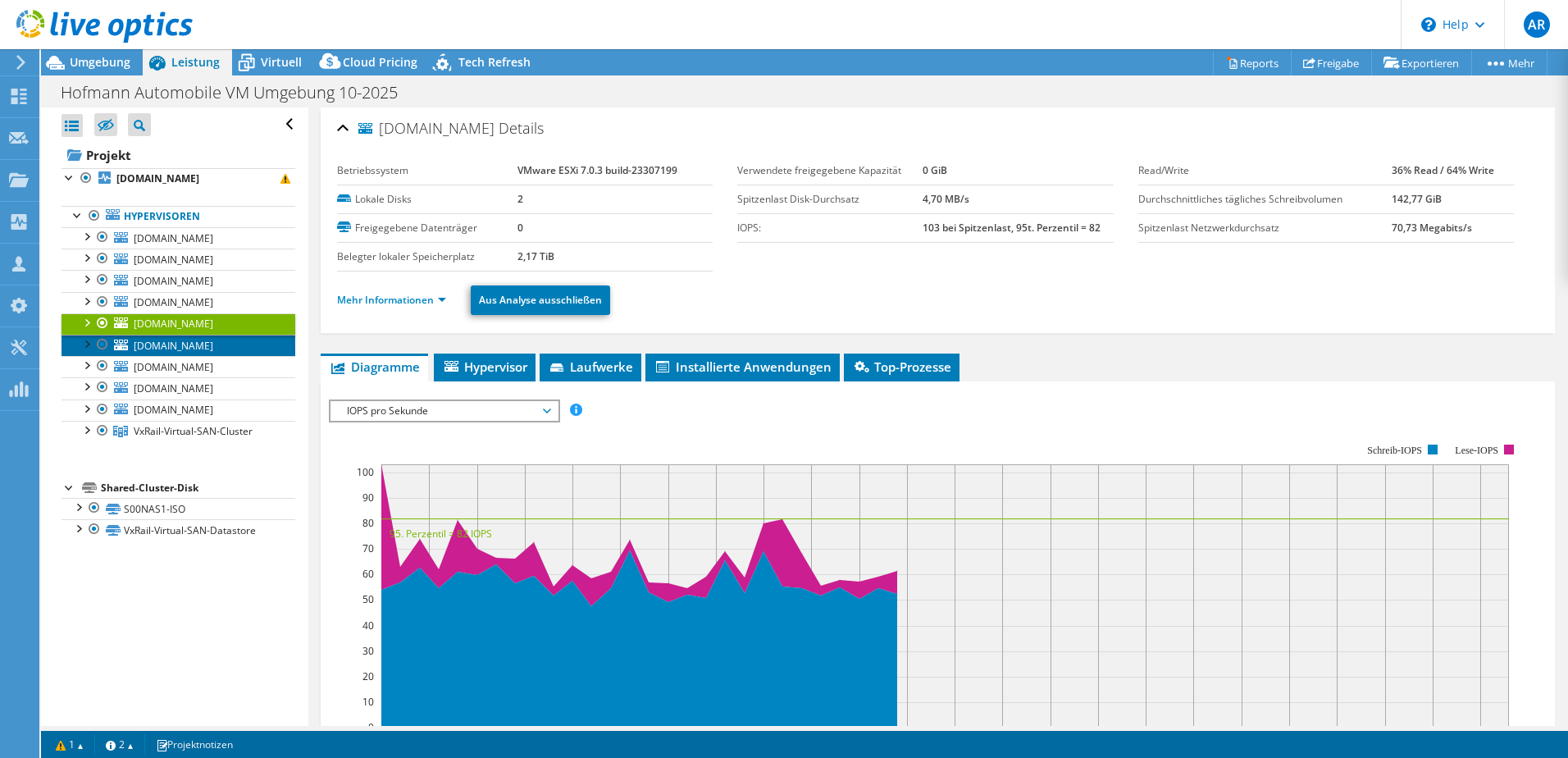
click at [191, 344] on span "[DOMAIN_NAME]" at bounding box center [173, 346] width 79 height 14
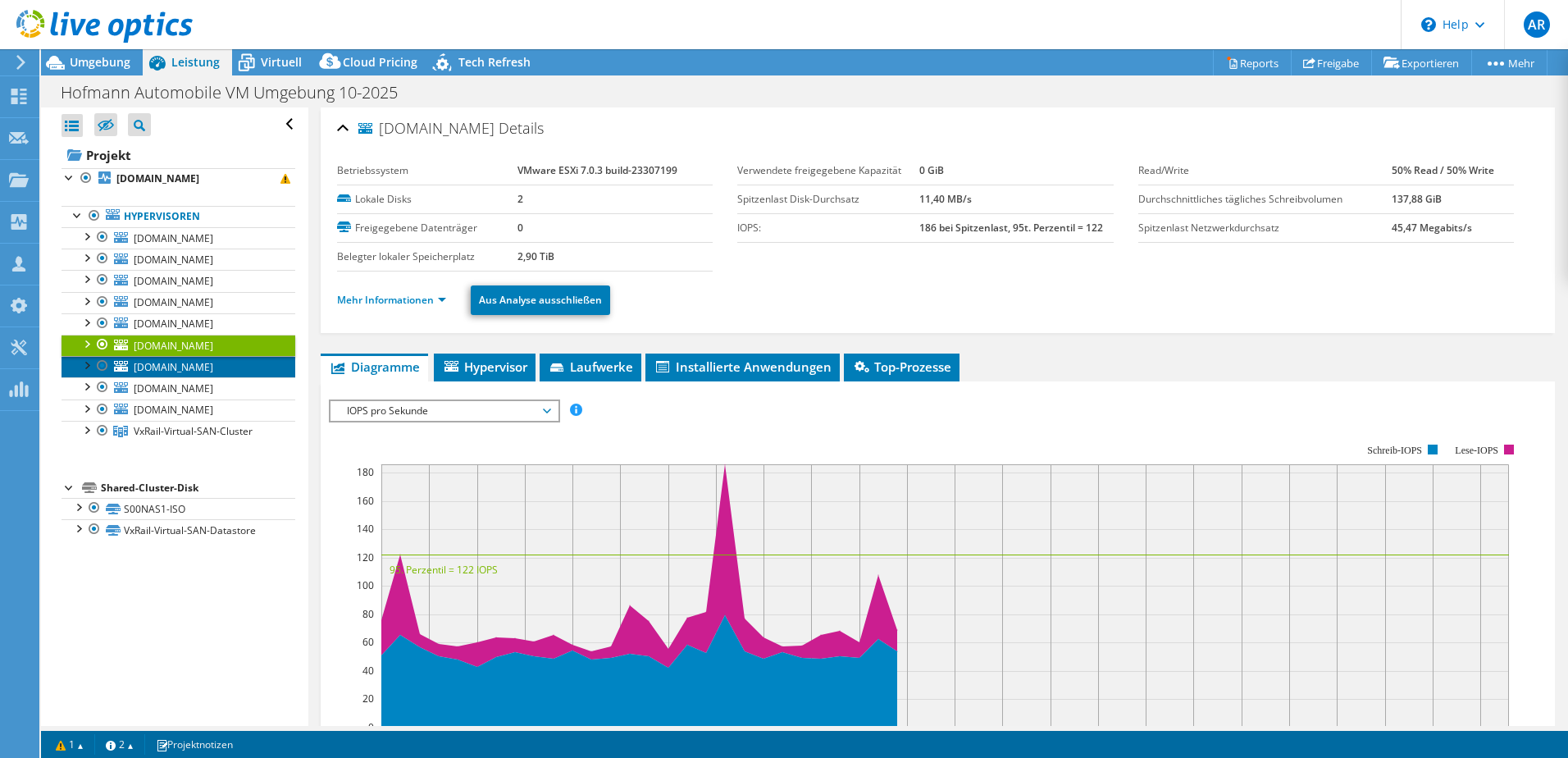
click at [208, 371] on span "[DOMAIN_NAME]" at bounding box center [173, 367] width 79 height 14
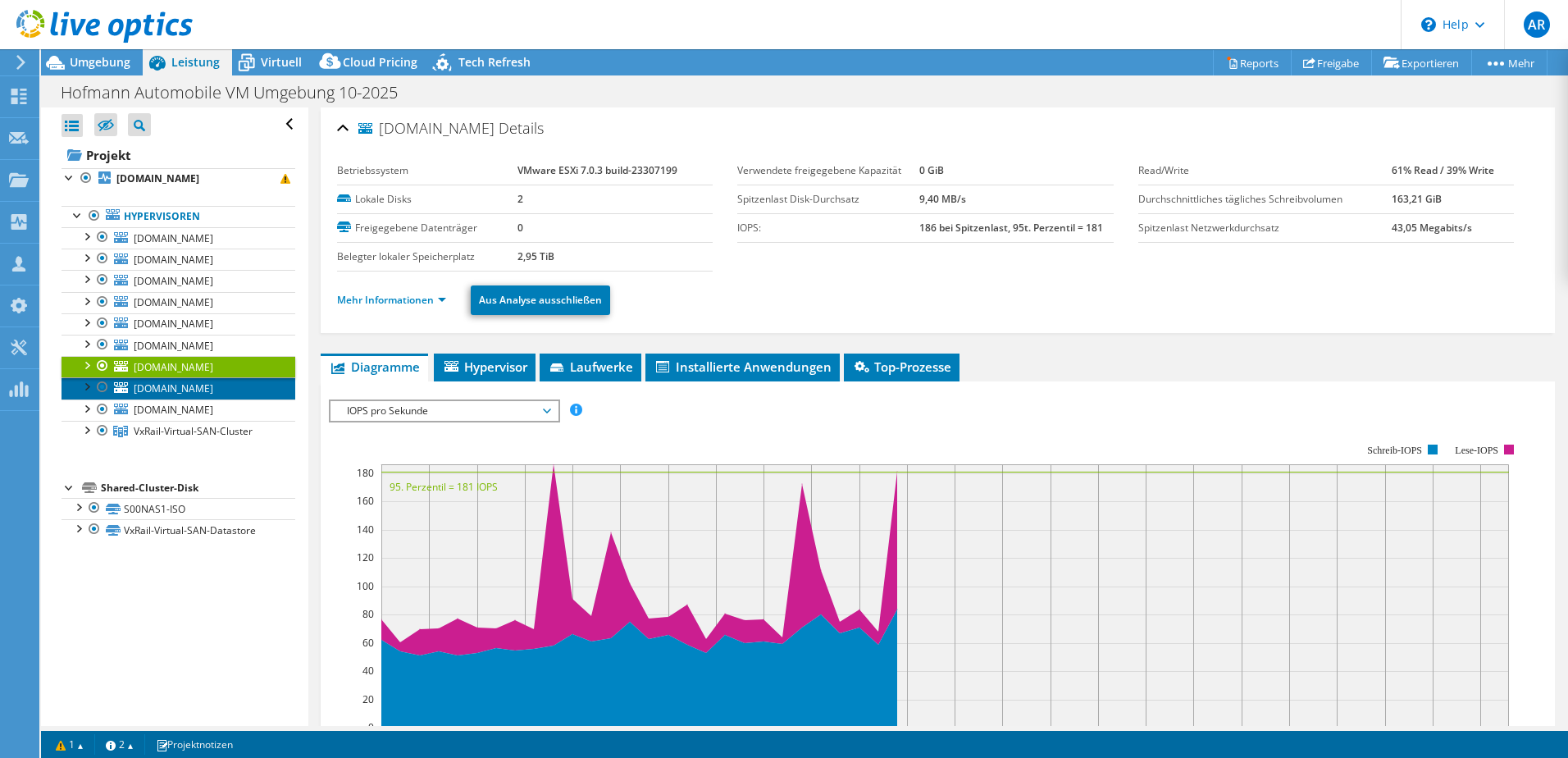
click at [203, 382] on span "[DOMAIN_NAME]" at bounding box center [173, 388] width 79 height 14
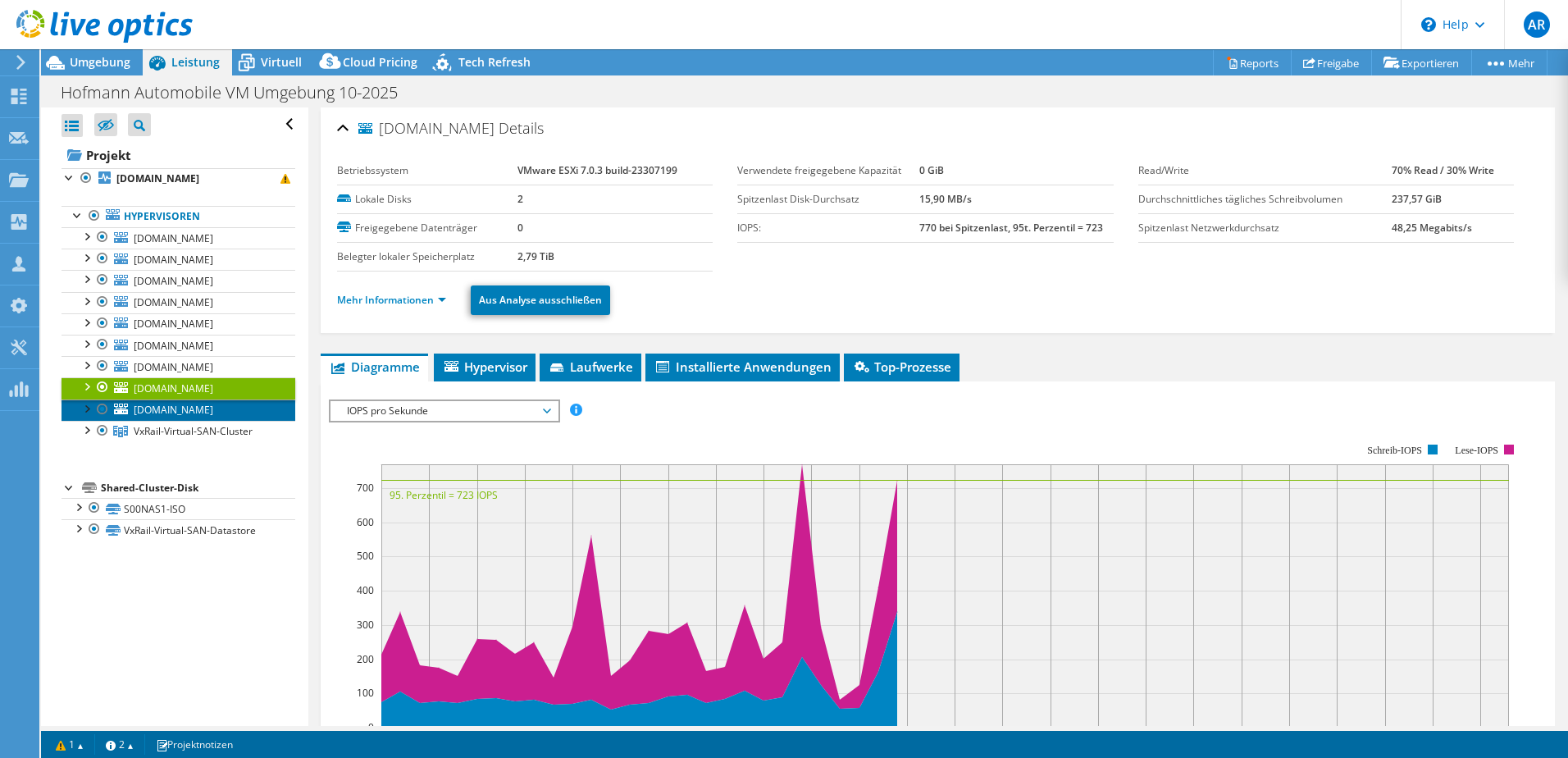
click at [190, 411] on span "[DOMAIN_NAME]" at bounding box center [173, 410] width 79 height 14
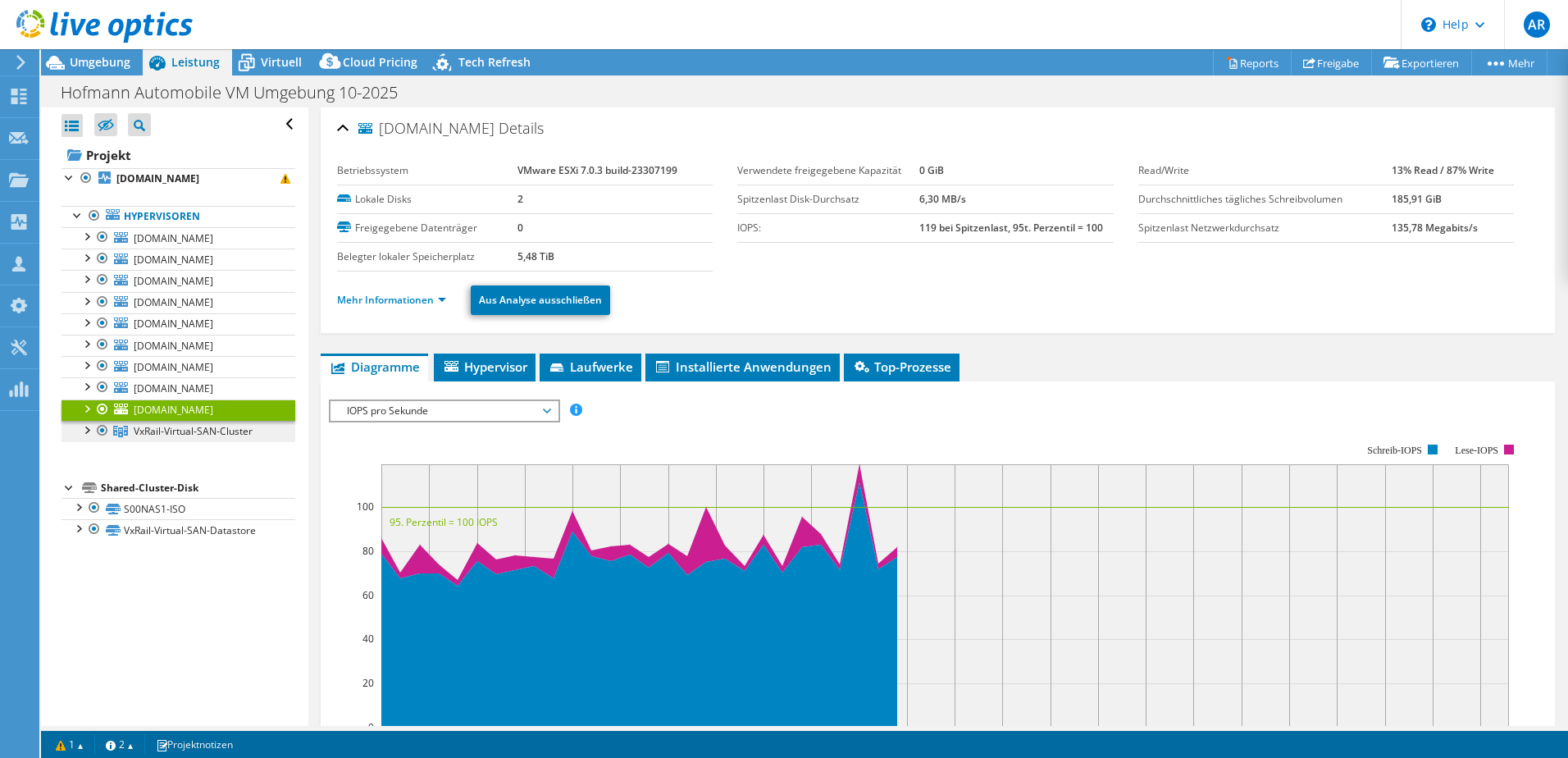
click at [188, 429] on span "VxRail-Virtual-SAN-Cluster" at bounding box center [193, 431] width 119 height 14
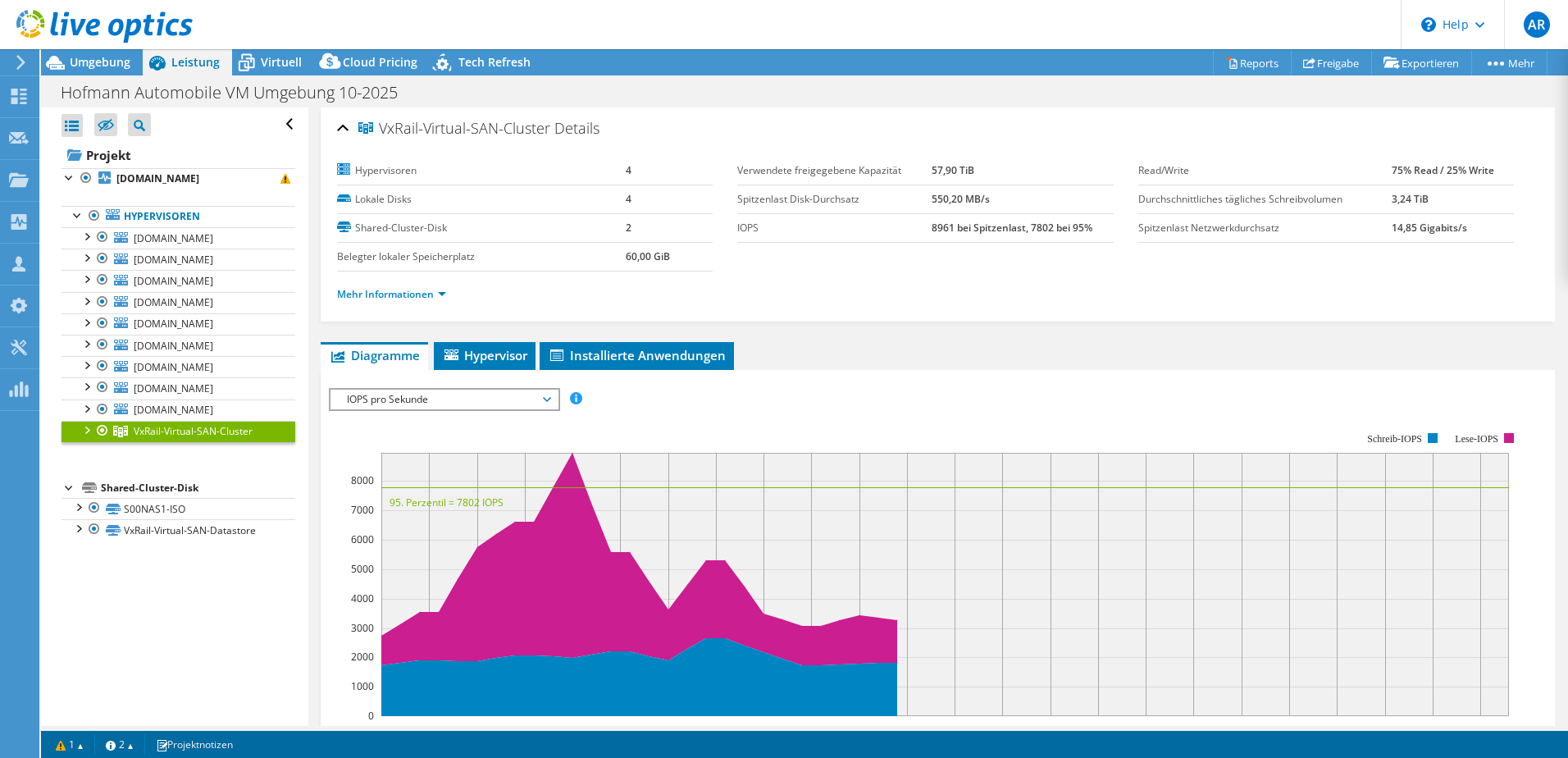
click at [89, 428] on div at bounding box center [86, 428] width 16 height 16
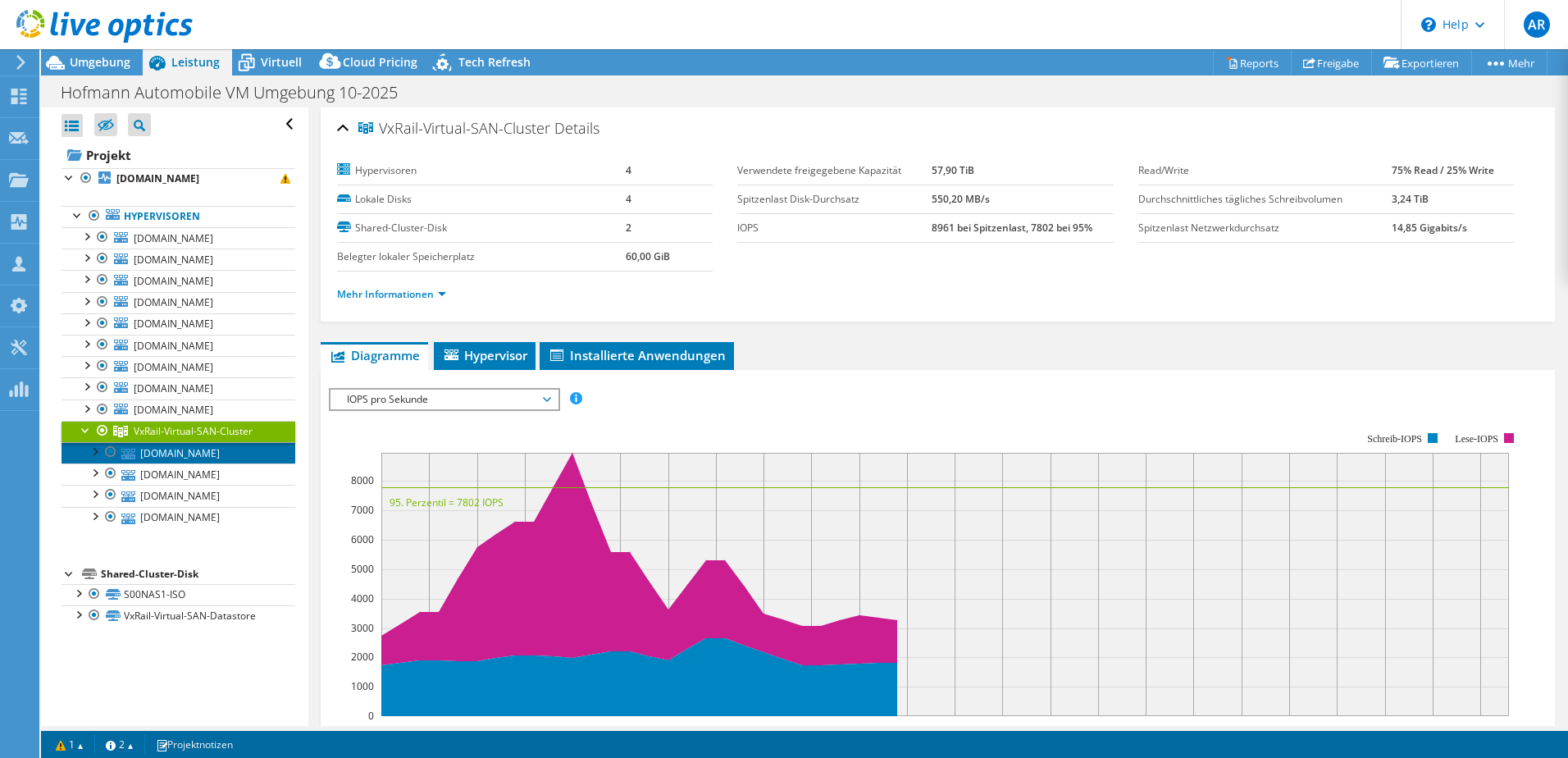
click at [241, 462] on link "[DOMAIN_NAME]" at bounding box center [178, 452] width 233 height 21
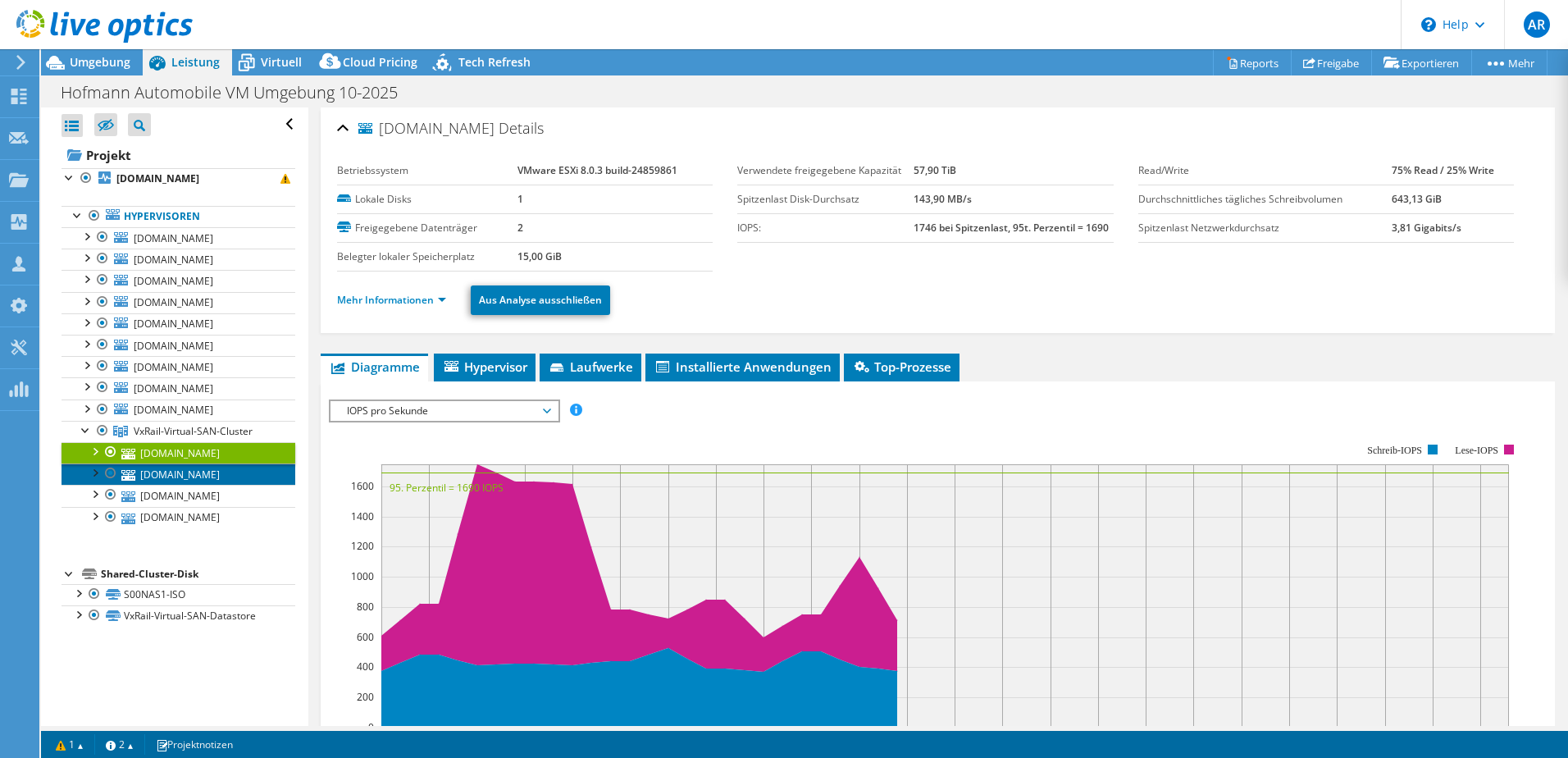
click at [223, 473] on link "[DOMAIN_NAME]" at bounding box center [178, 474] width 233 height 21
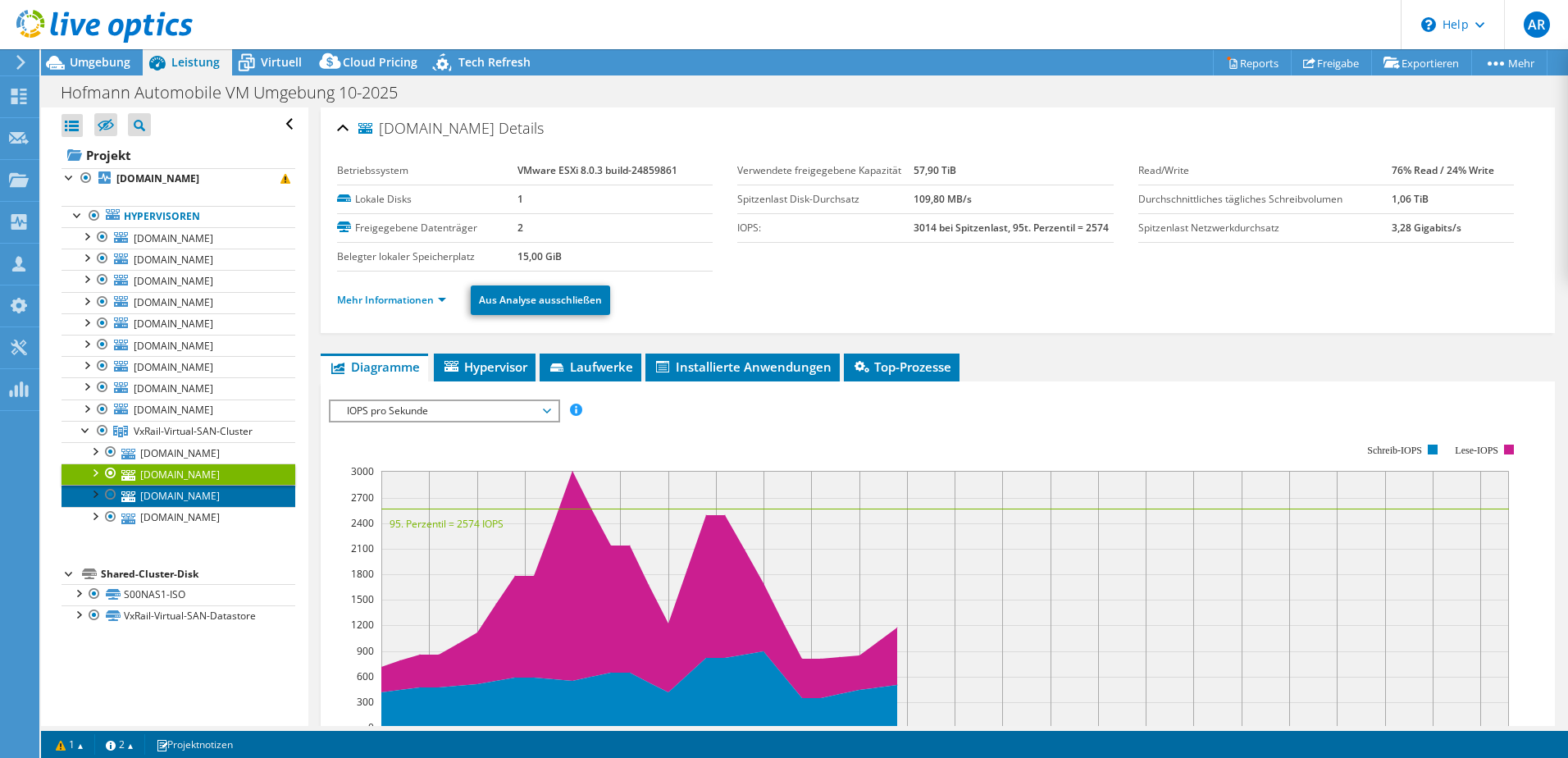
click at [214, 496] on link "[DOMAIN_NAME]" at bounding box center [178, 495] width 233 height 21
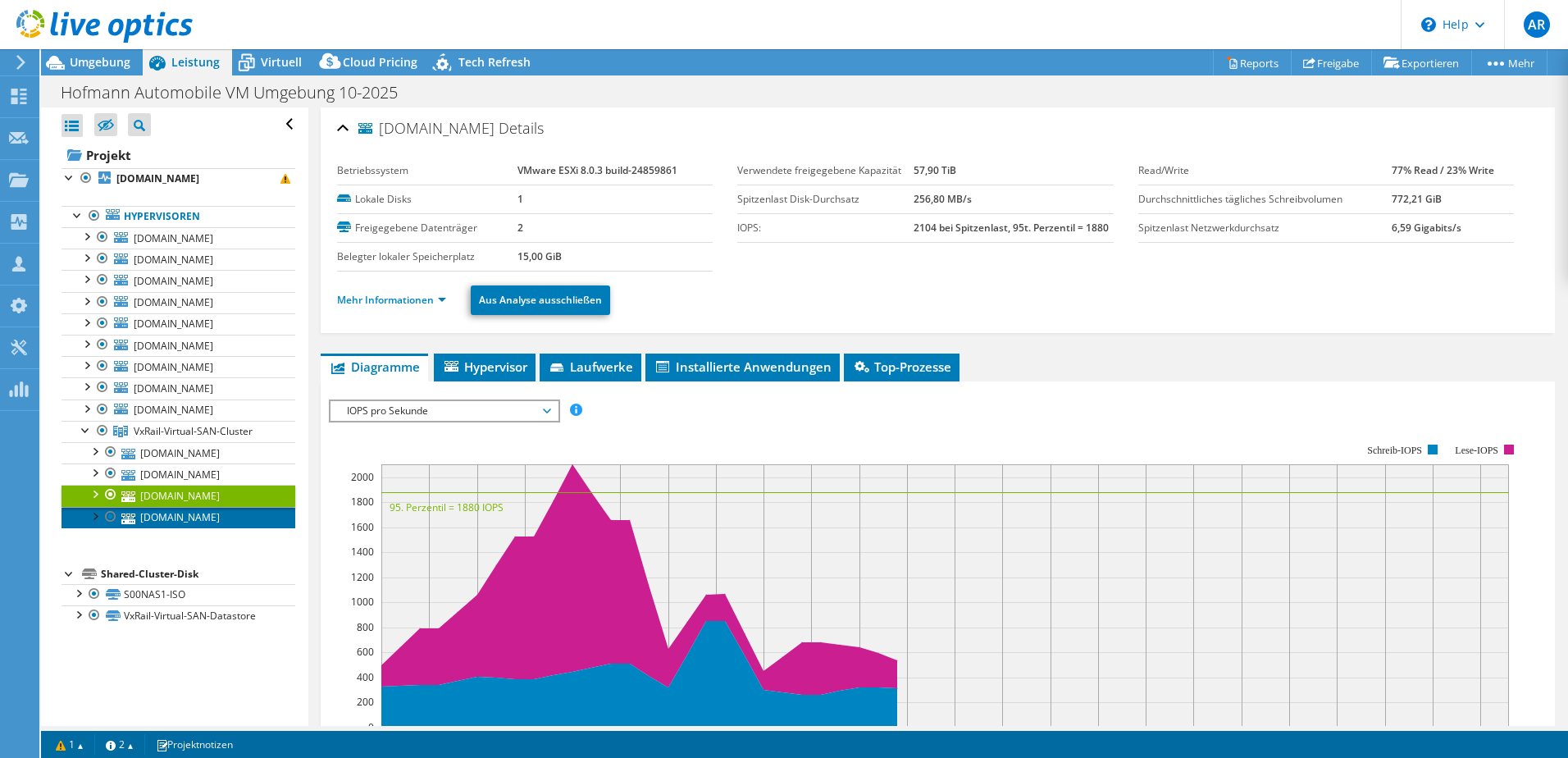
click at [212, 518] on link "[DOMAIN_NAME]" at bounding box center [178, 518] width 233 height 21
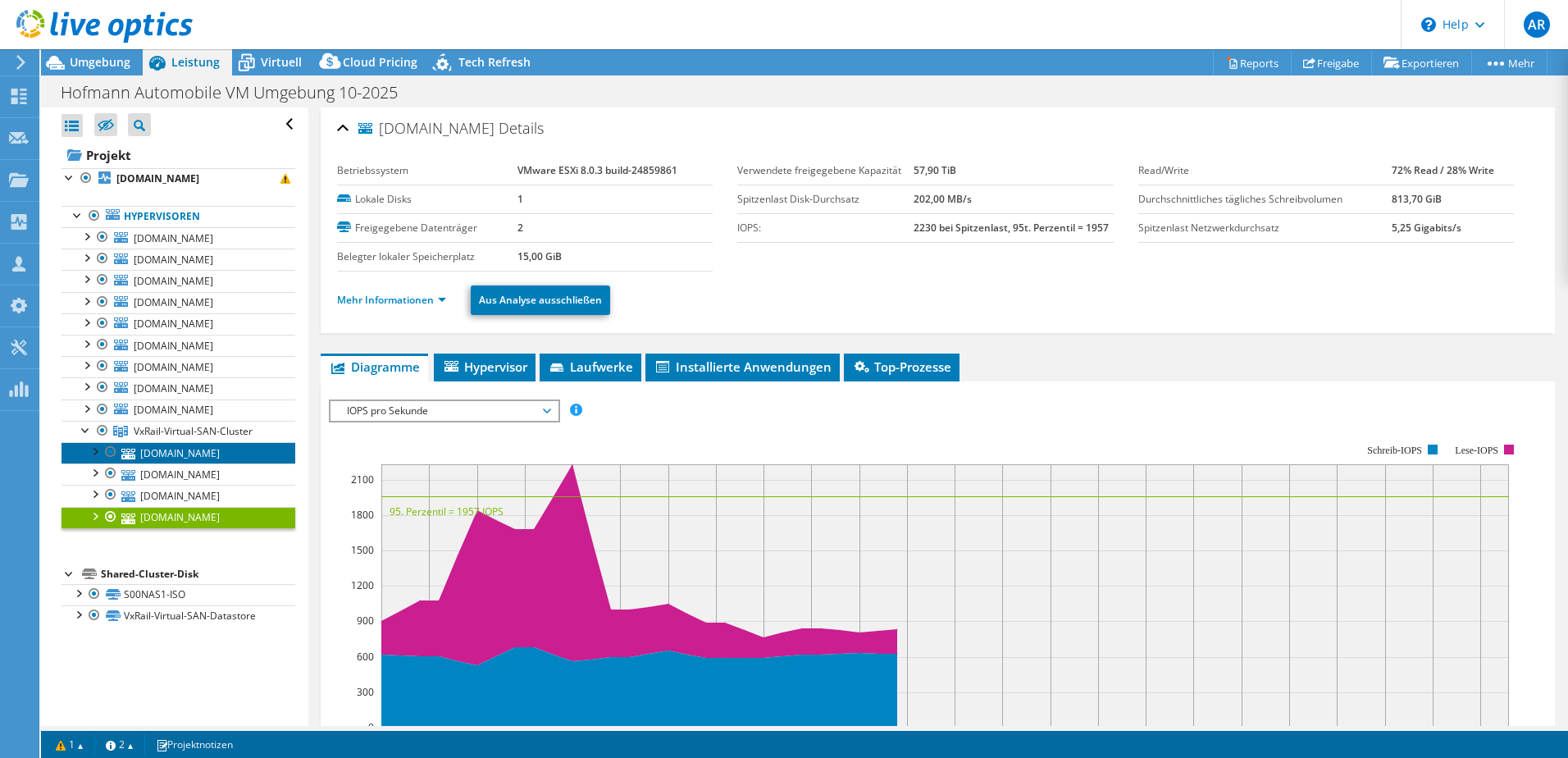
click at [241, 461] on link "[DOMAIN_NAME]" at bounding box center [178, 452] width 233 height 21
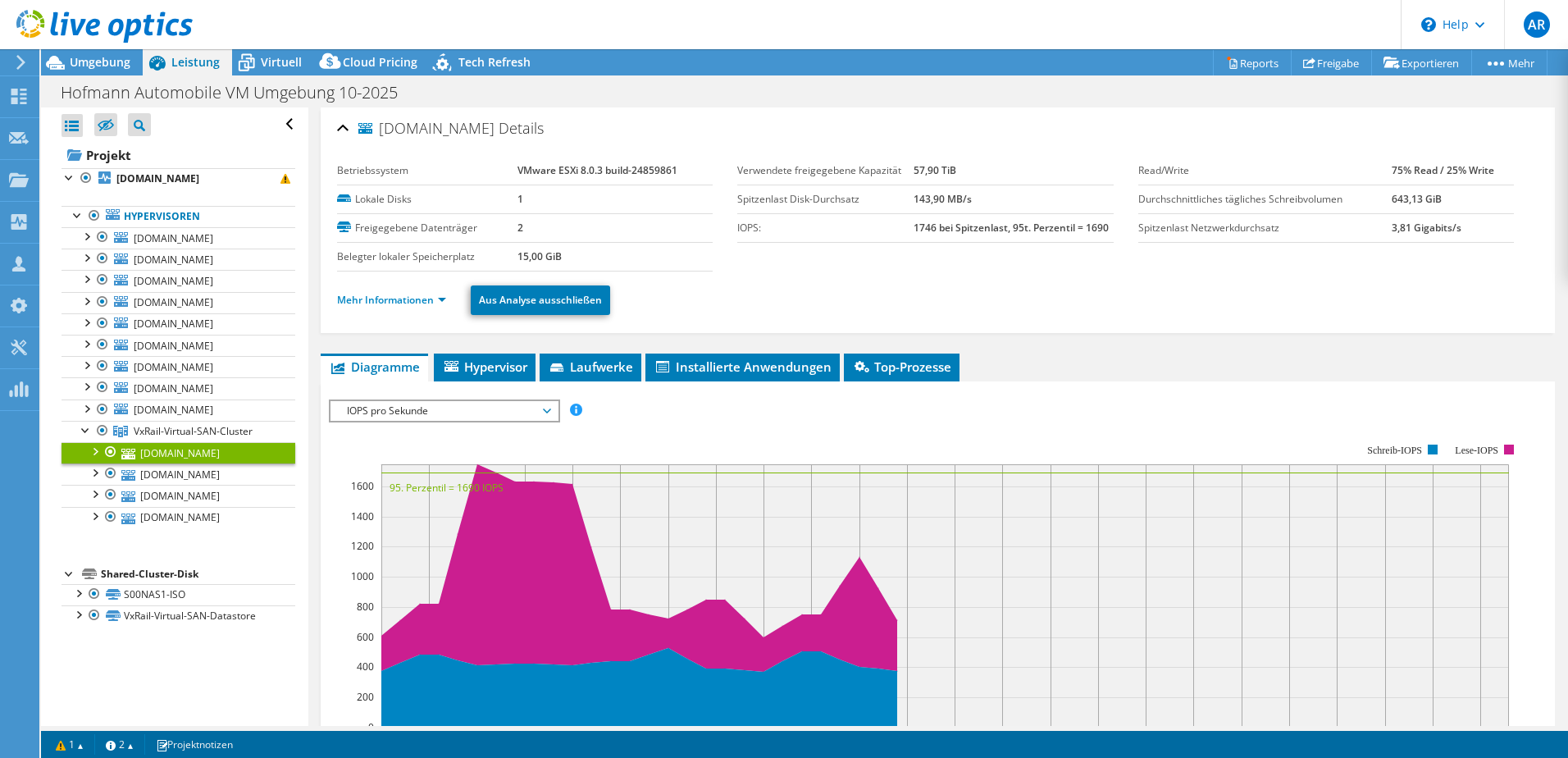
click at [1180, 283] on ul "Mehr Informationen Aus Analyse ausschließen" at bounding box center [937, 298] width 1202 height 34
click at [183, 212] on link "Hypervisoren" at bounding box center [178, 216] width 233 height 21
click at [175, 238] on span "[DOMAIN_NAME]" at bounding box center [173, 239] width 79 height 14
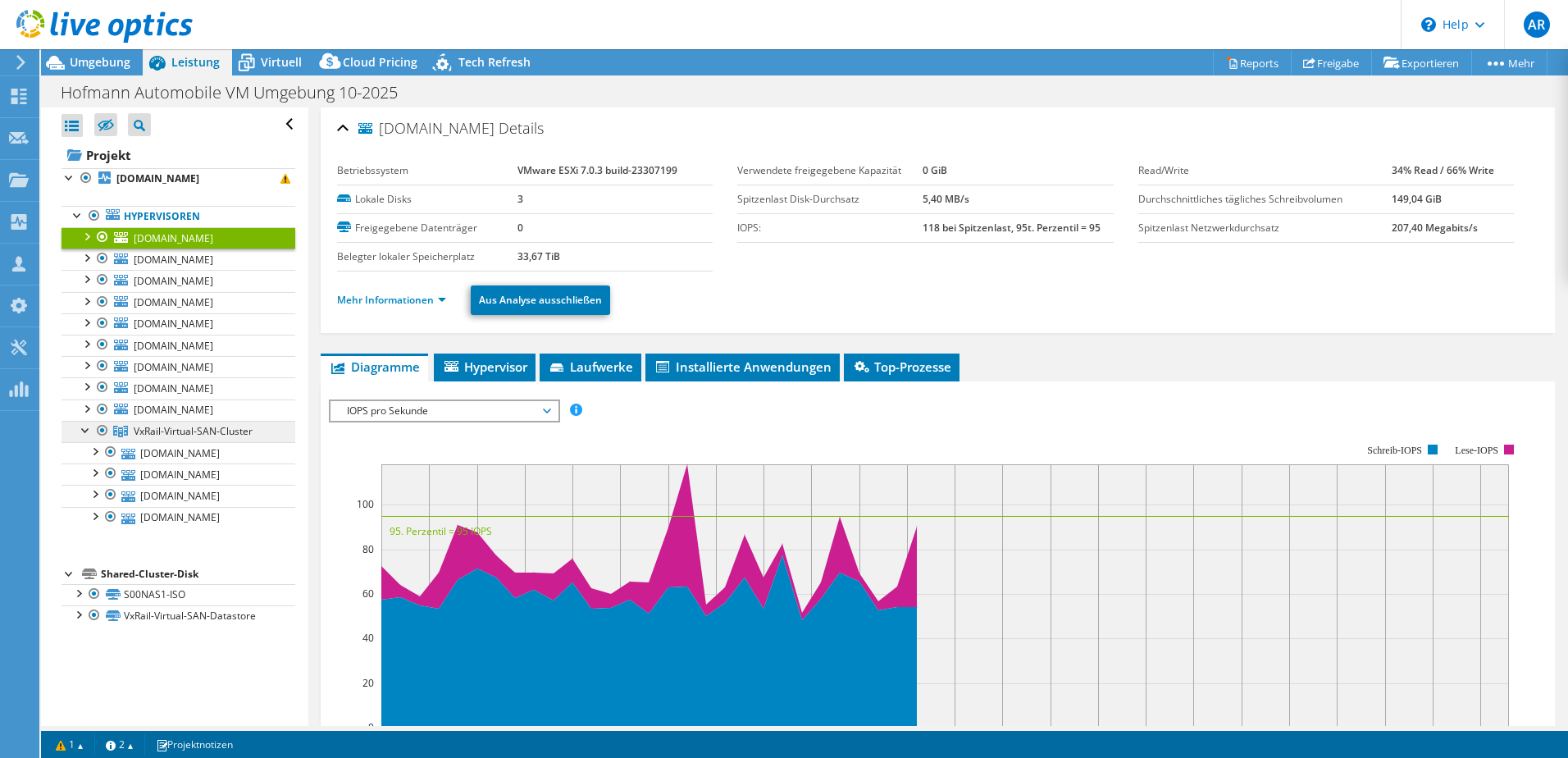
click at [192, 425] on span "VxRail-Virtual-SAN-Cluster" at bounding box center [193, 431] width 119 height 14
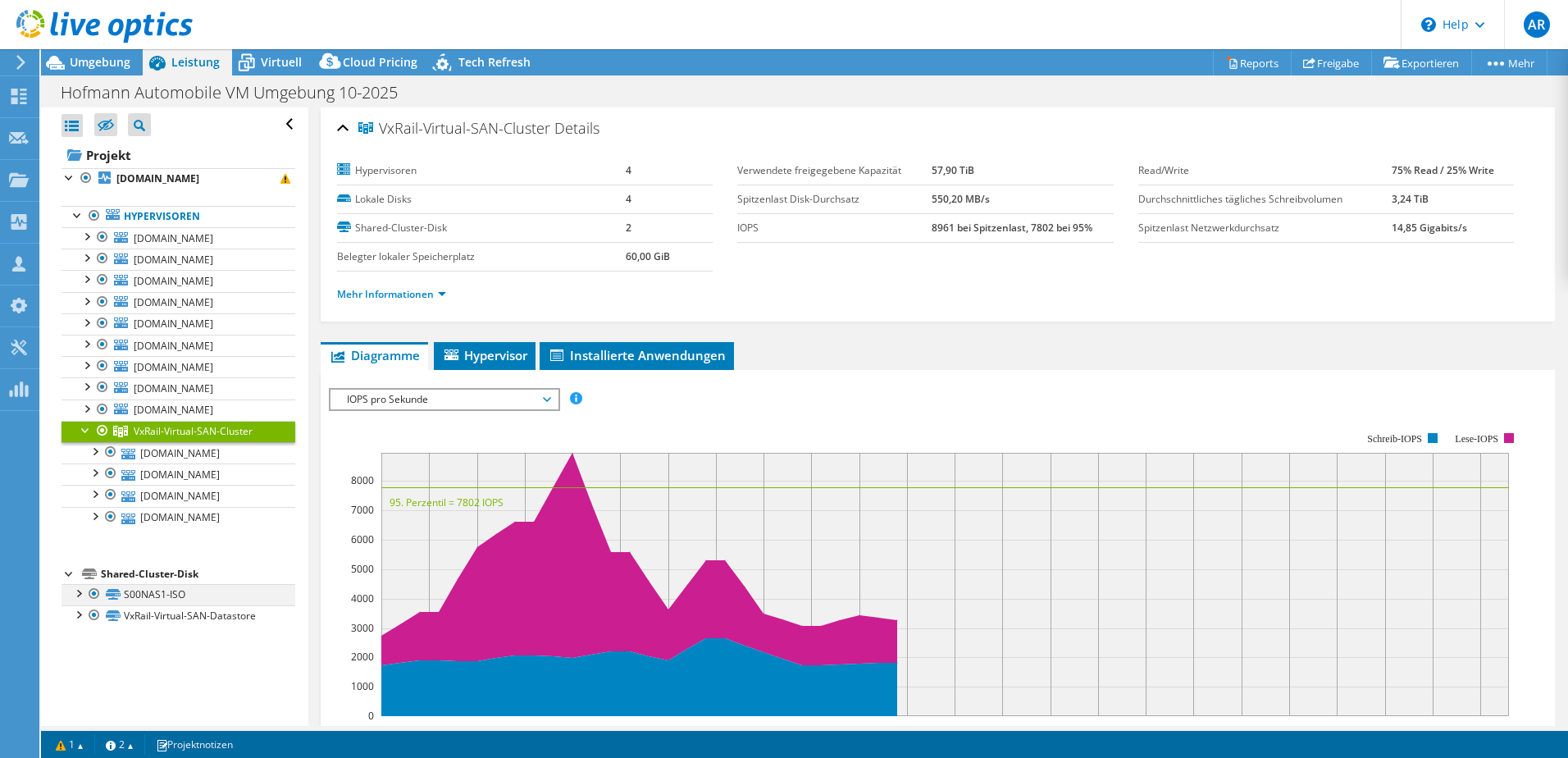
click at [78, 596] on div at bounding box center [78, 592] width 16 height 16
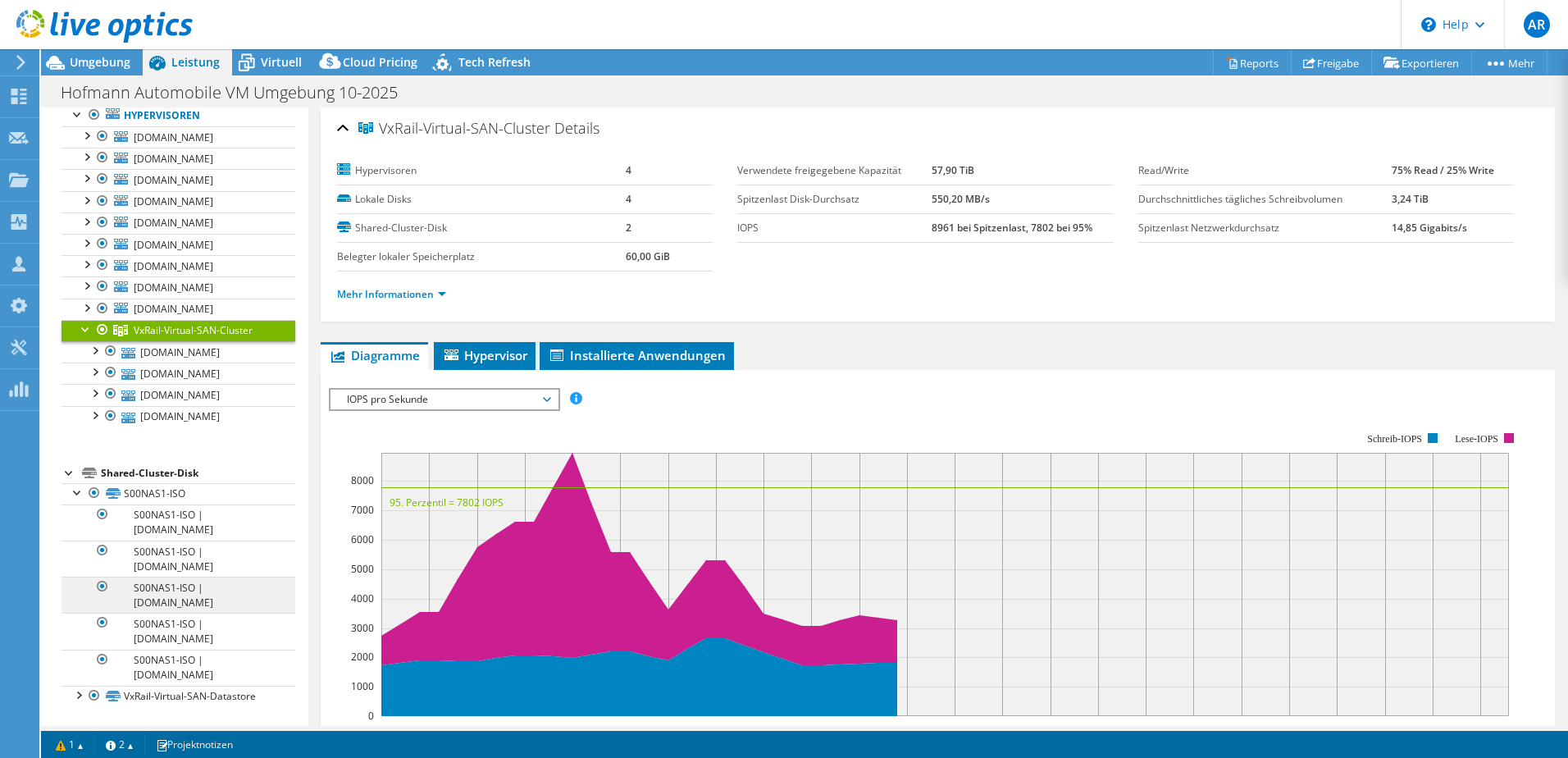
scroll to position [102, 0]
click at [77, 692] on div at bounding box center [78, 693] width 16 height 16
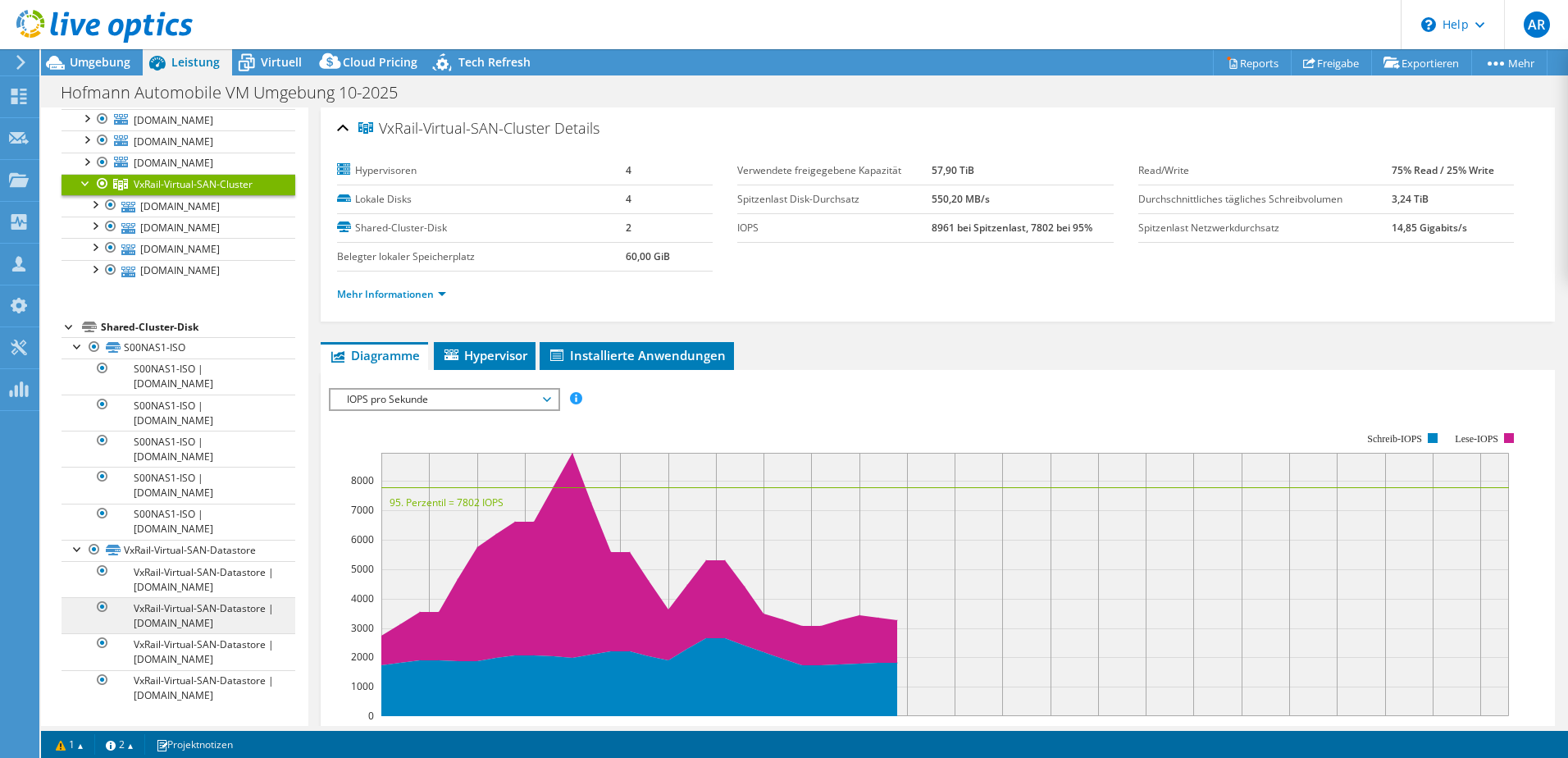
scroll to position [306, 0]
